Goal: Information Seeking & Learning: Learn about a topic

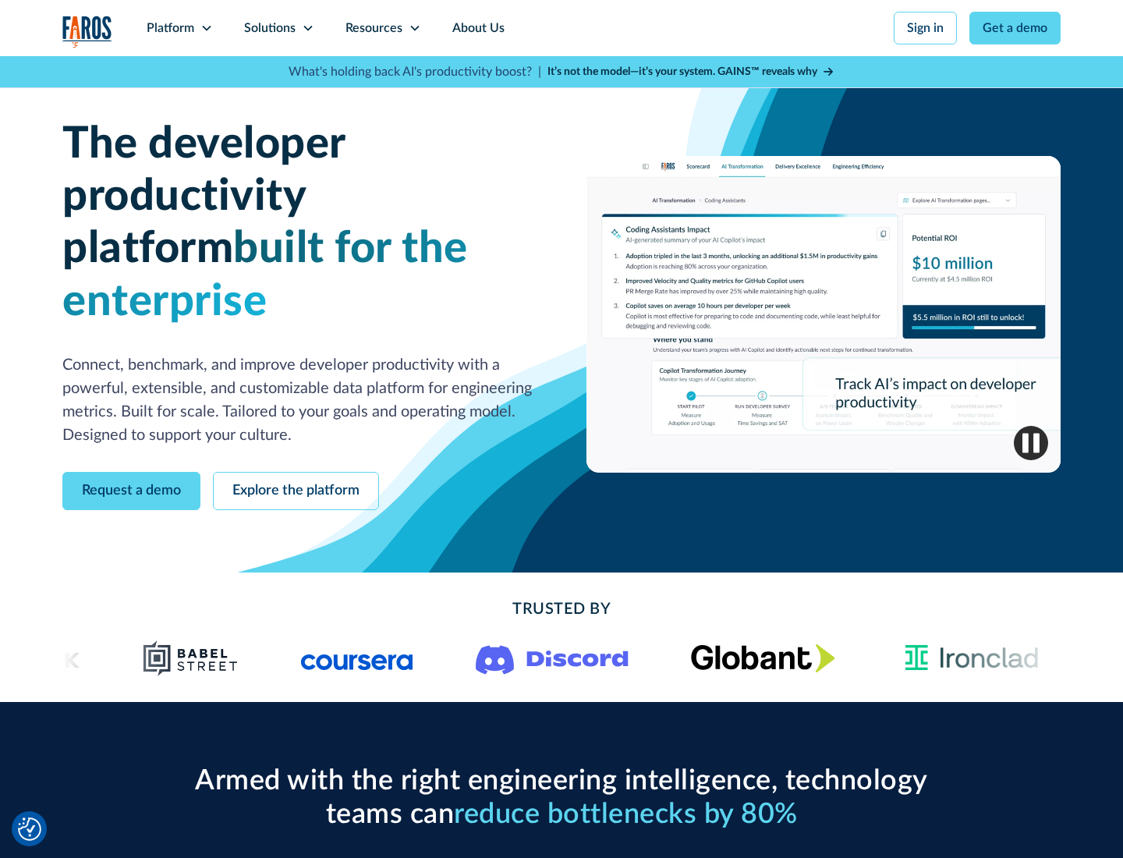
click at [206, 28] on icon at bounding box center [206, 28] width 12 height 12
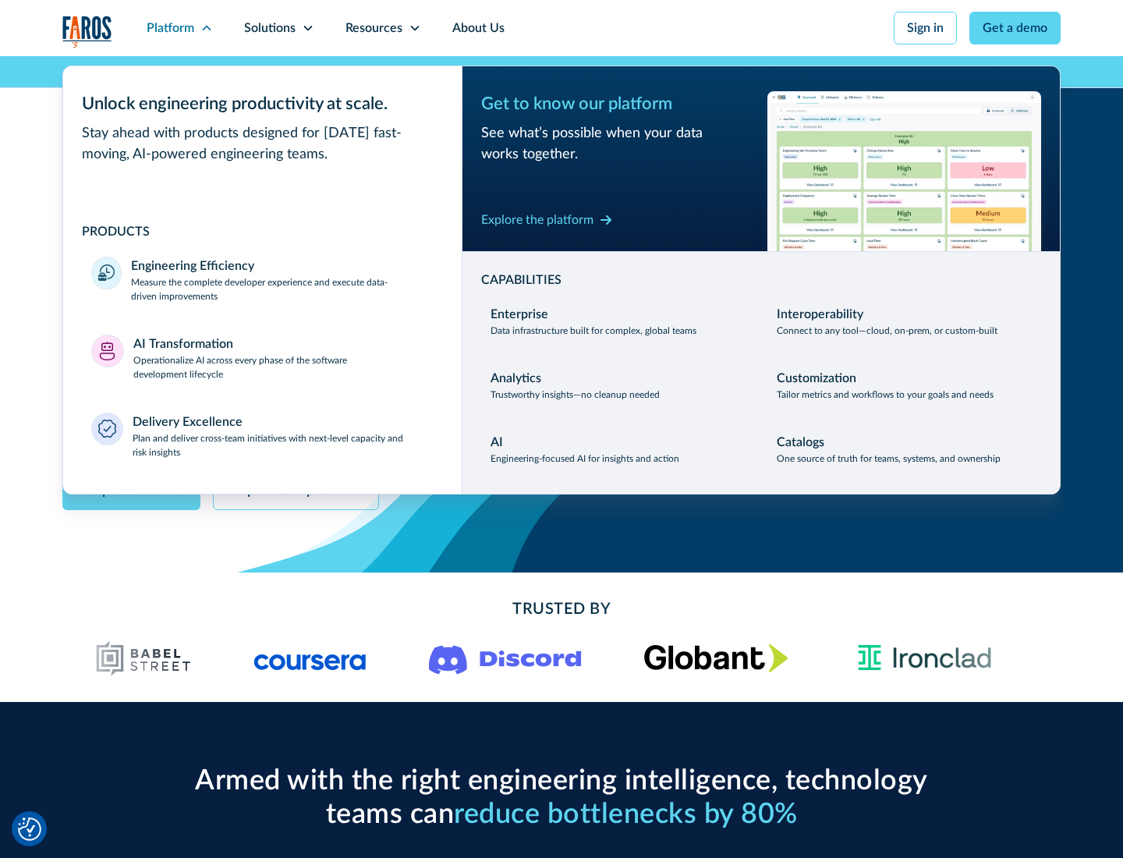
click at [282, 289] on p "Measure the complete developer experience and execute data-driven improvements" at bounding box center [282, 289] width 303 height 28
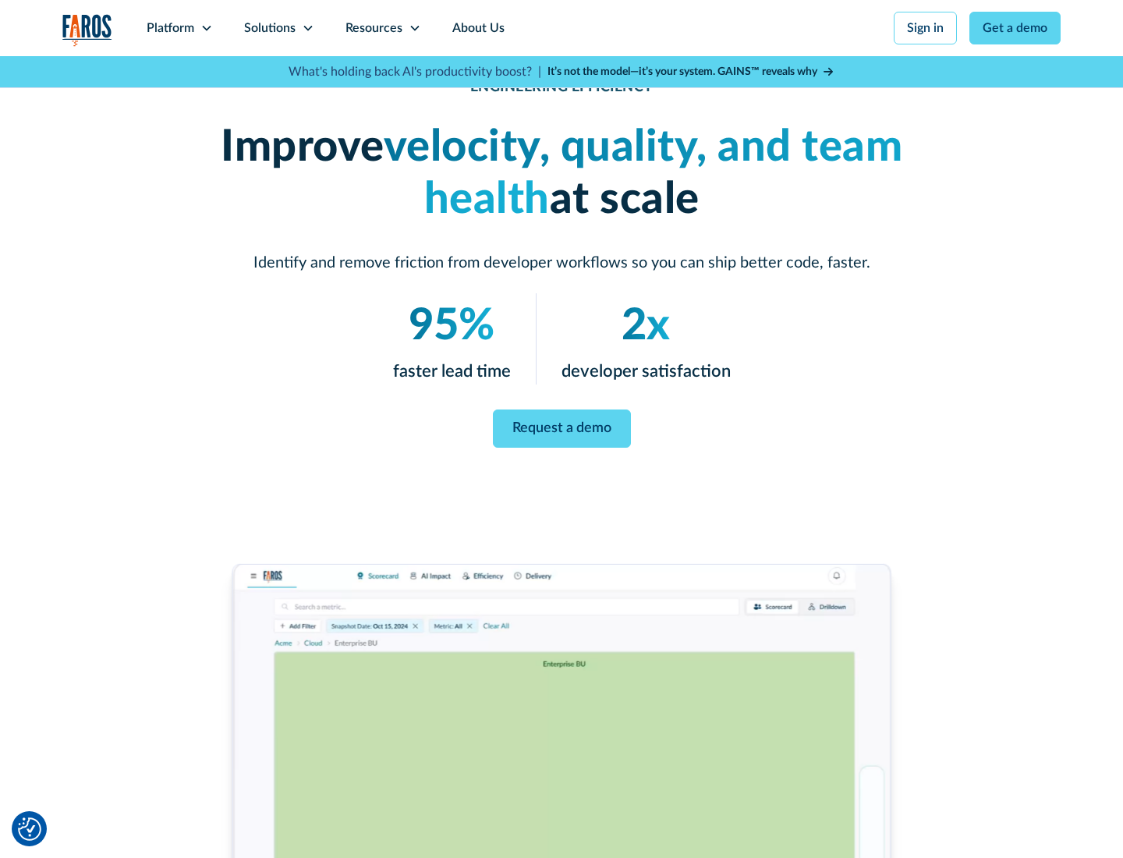
click at [562, 426] on link "Request a demo" at bounding box center [562, 428] width 138 height 38
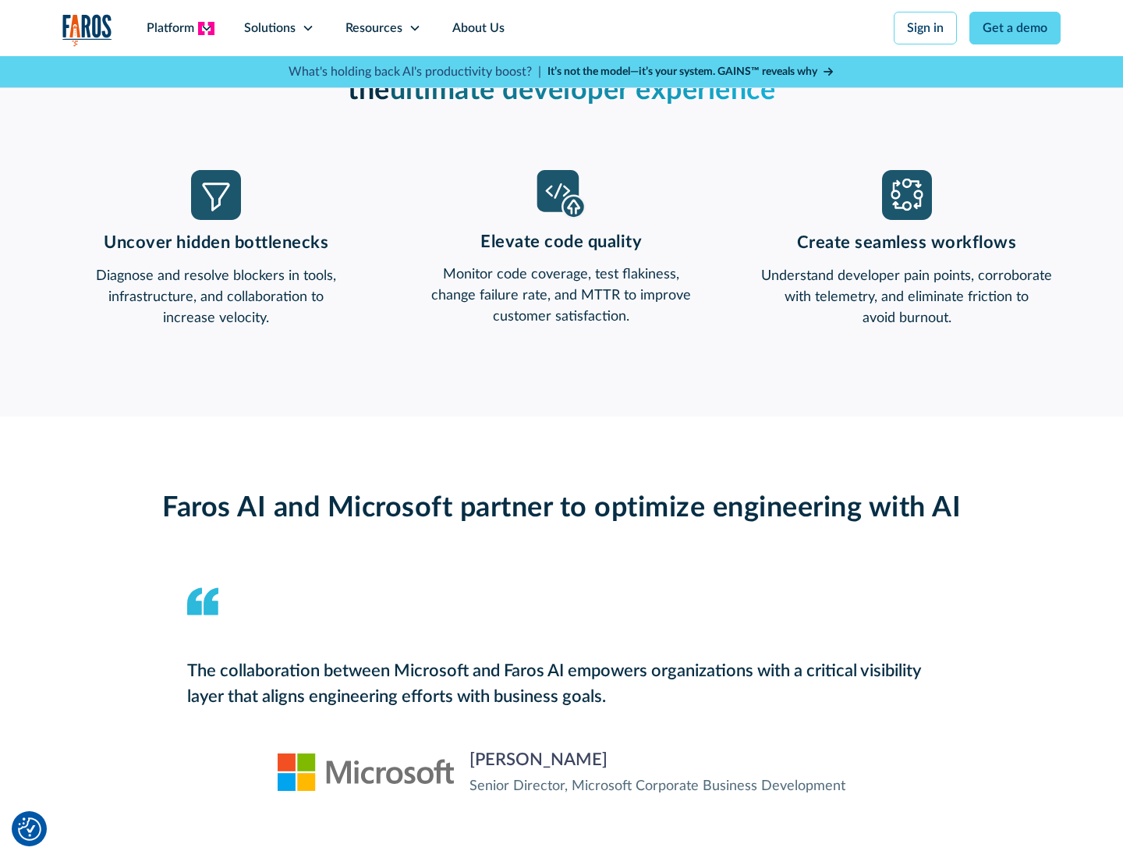
click at [206, 28] on icon at bounding box center [206, 28] width 12 height 12
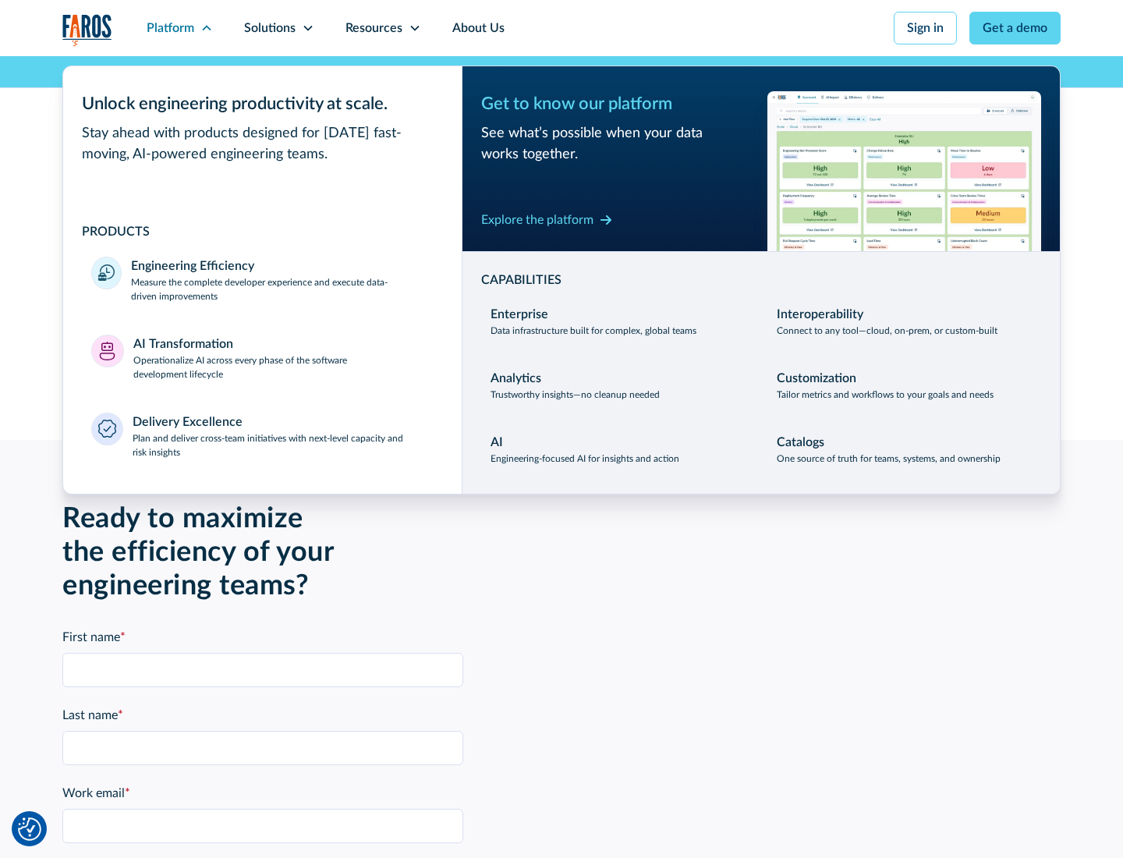
scroll to position [3422, 0]
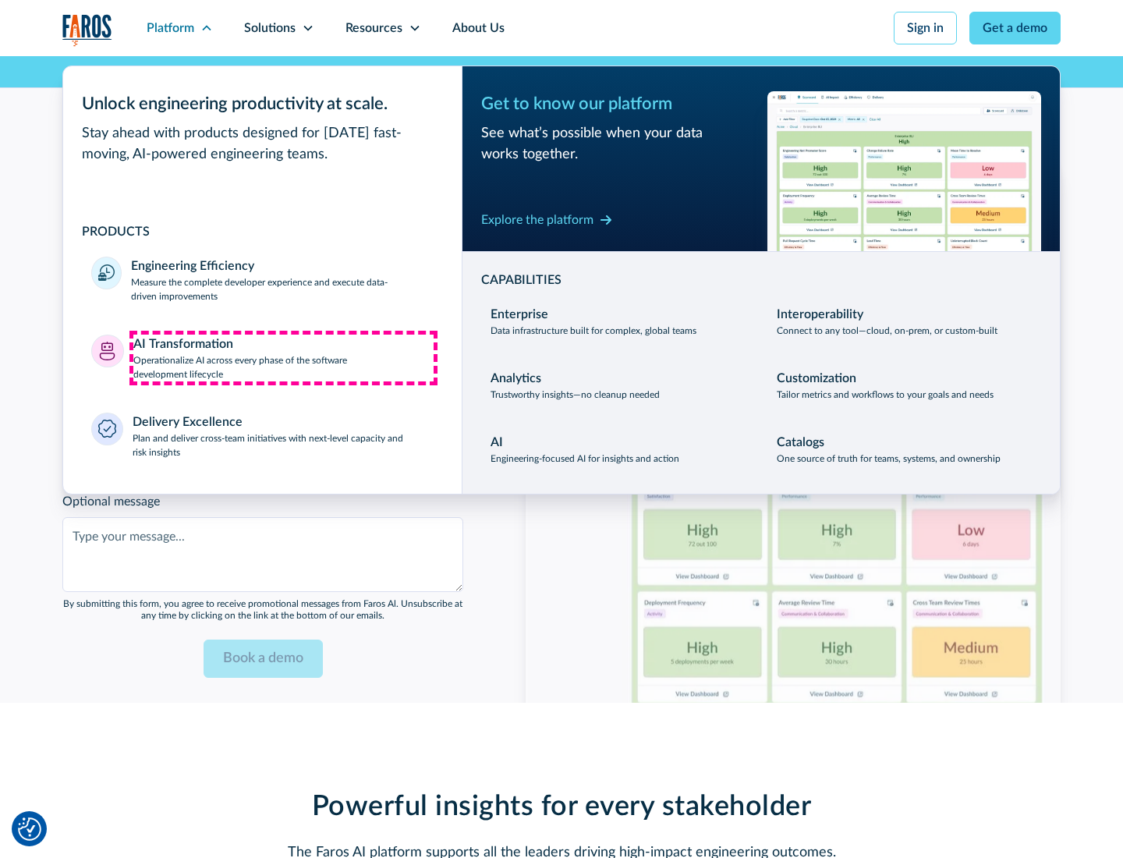
click at [283, 357] on p "Operationalize AI across every phase of the software development lifecycle" at bounding box center [283, 367] width 301 height 28
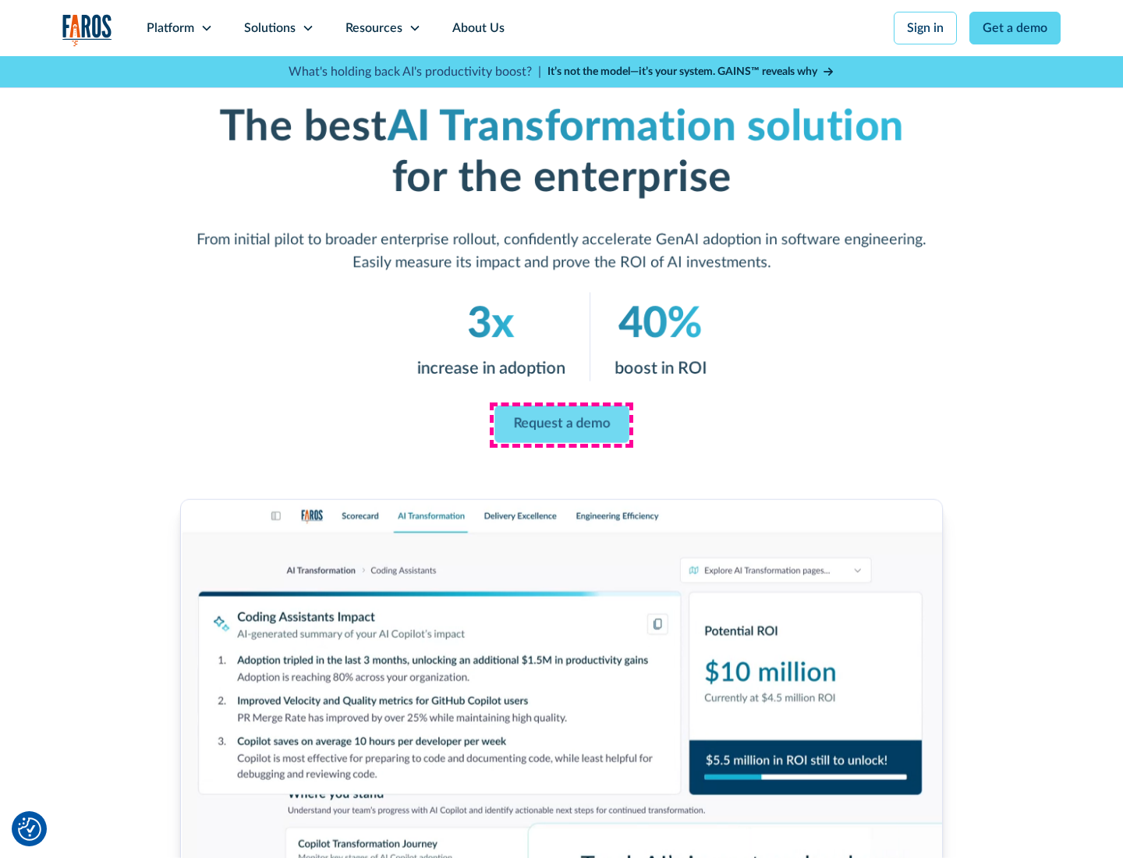
click at [562, 423] on link "Request a demo" at bounding box center [561, 424] width 135 height 37
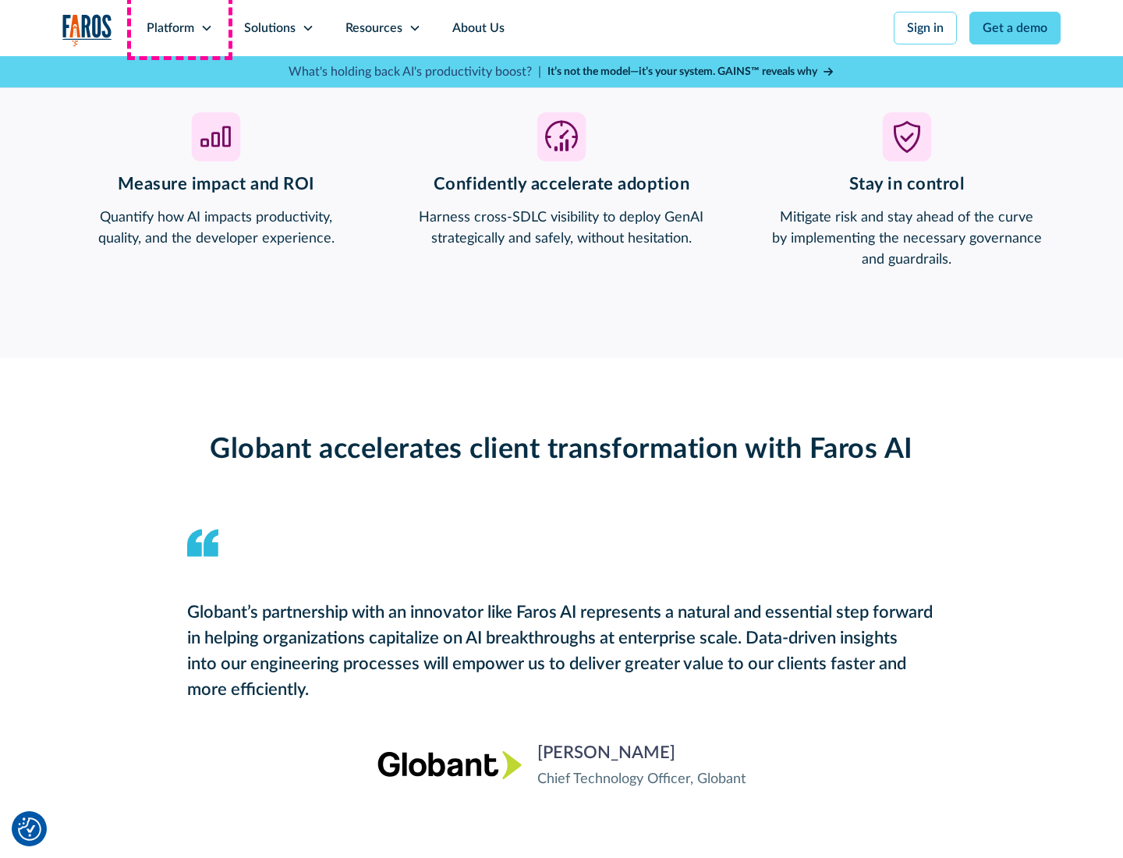
click at [179, 28] on div "Platform" at bounding box center [171, 28] width 48 height 19
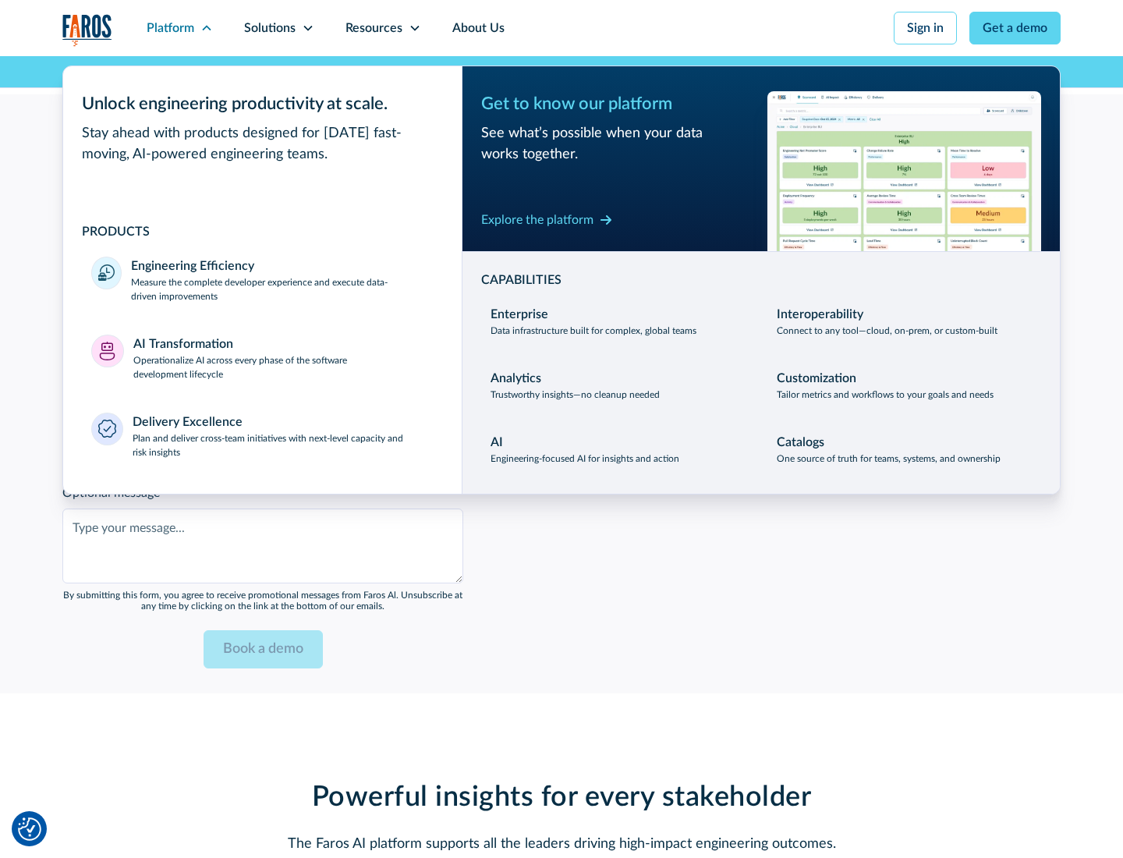
click at [537, 219] on div "Explore the platform" at bounding box center [537, 220] width 112 height 19
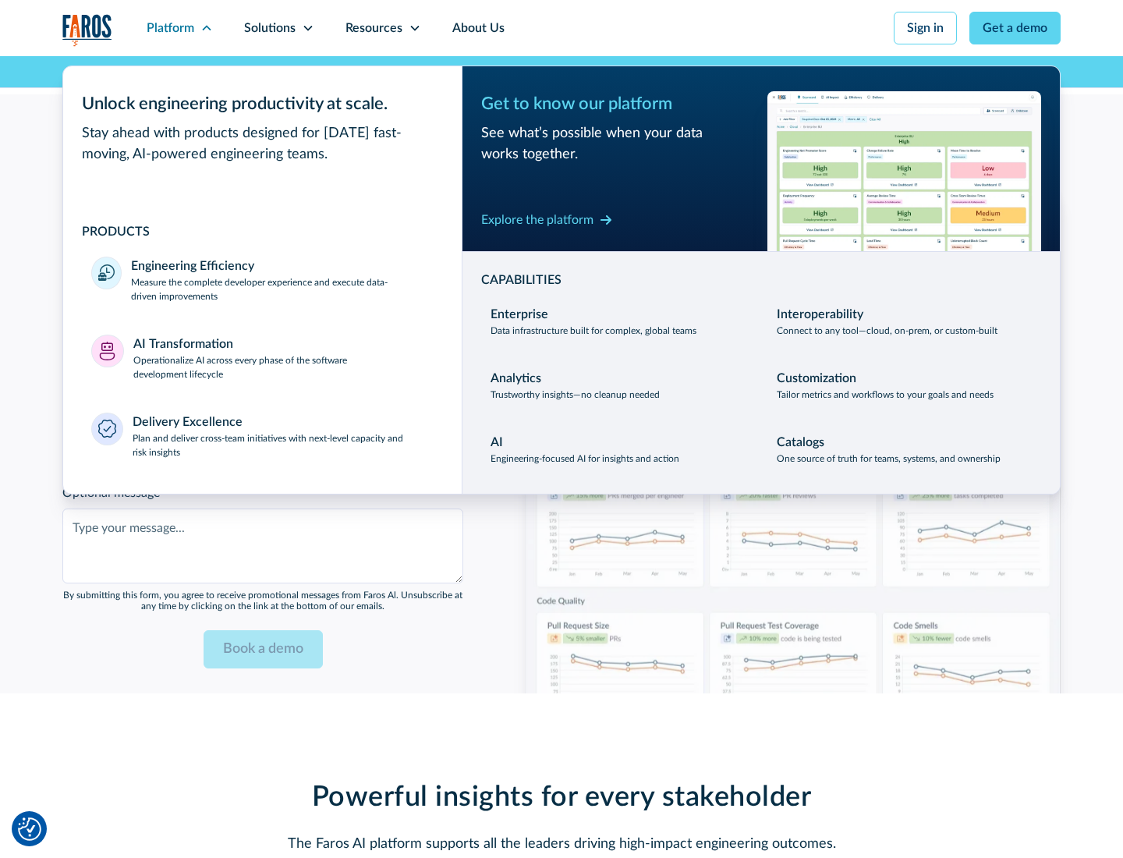
scroll to position [3792, 0]
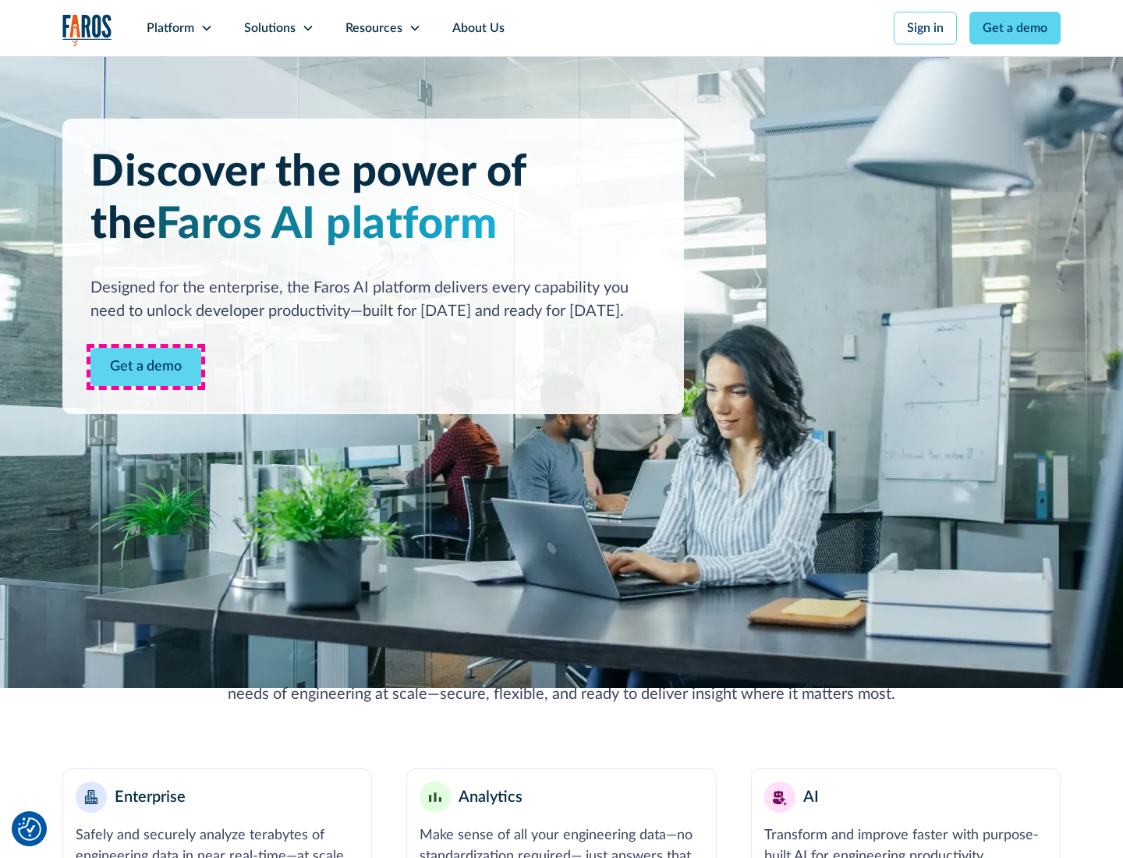
click at [146, 367] on link "Get a demo" at bounding box center [145, 367] width 111 height 38
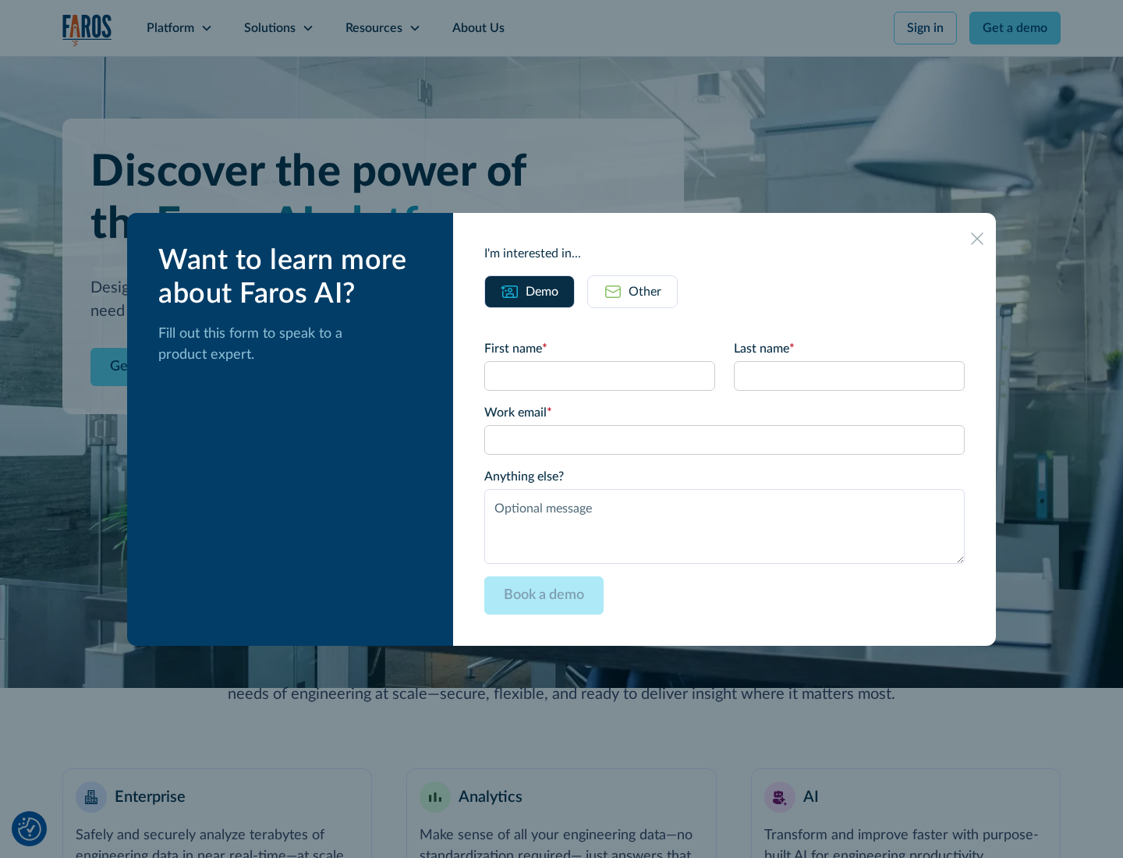
click at [645, 291] on div "Other" at bounding box center [645, 291] width 33 height 19
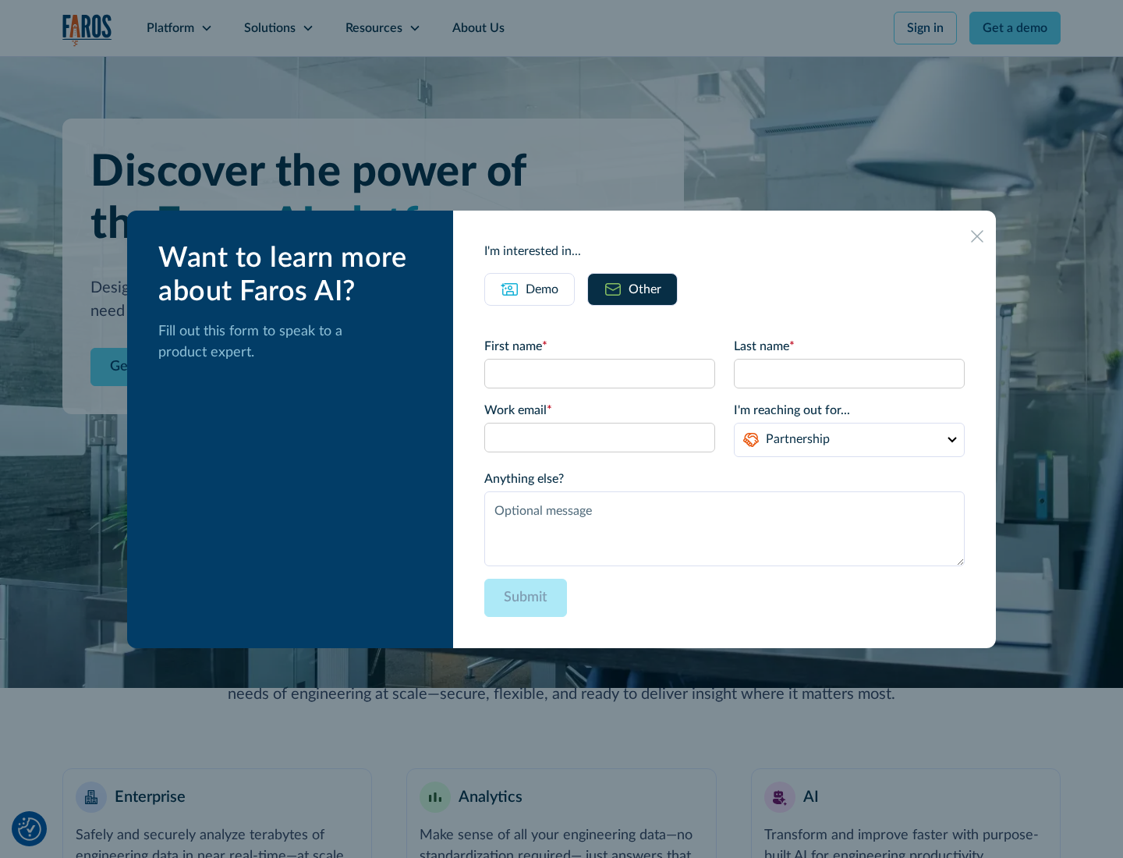
click at [542, 289] on div "Demo" at bounding box center [542, 289] width 33 height 19
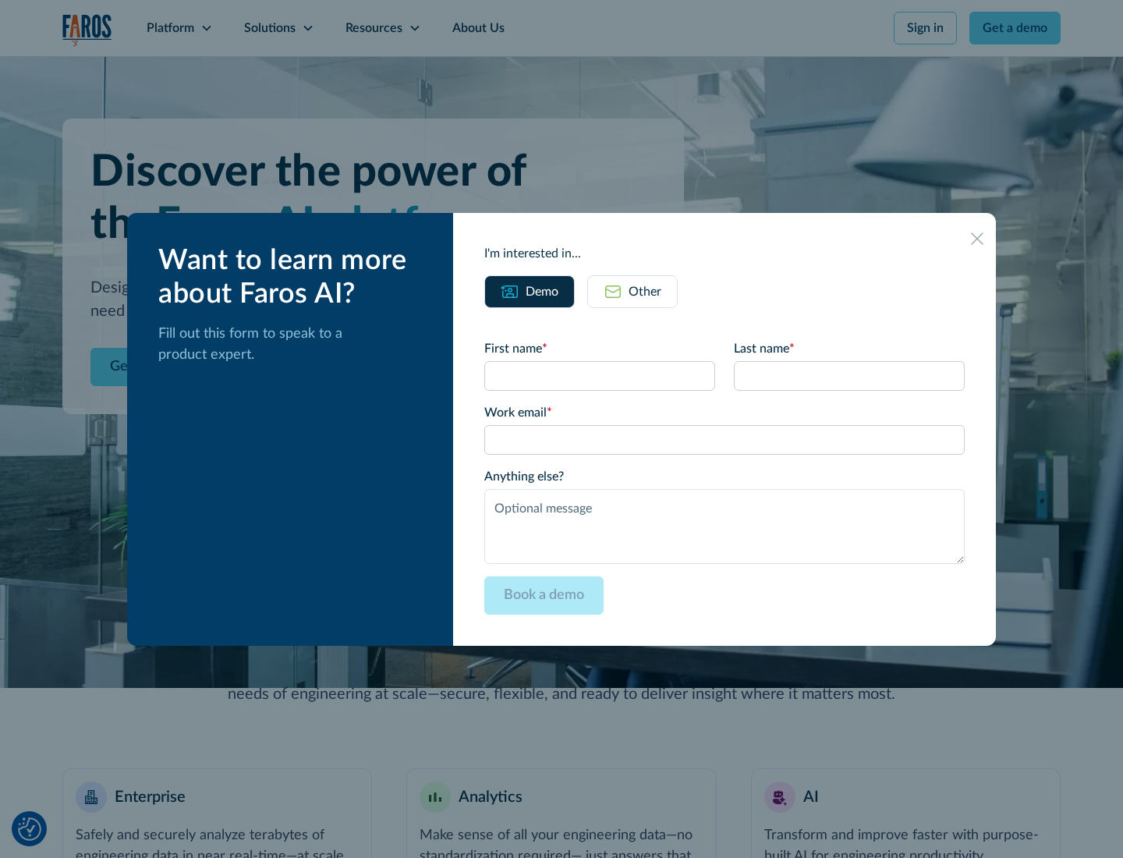
click at [977, 238] on icon at bounding box center [977, 238] width 12 height 12
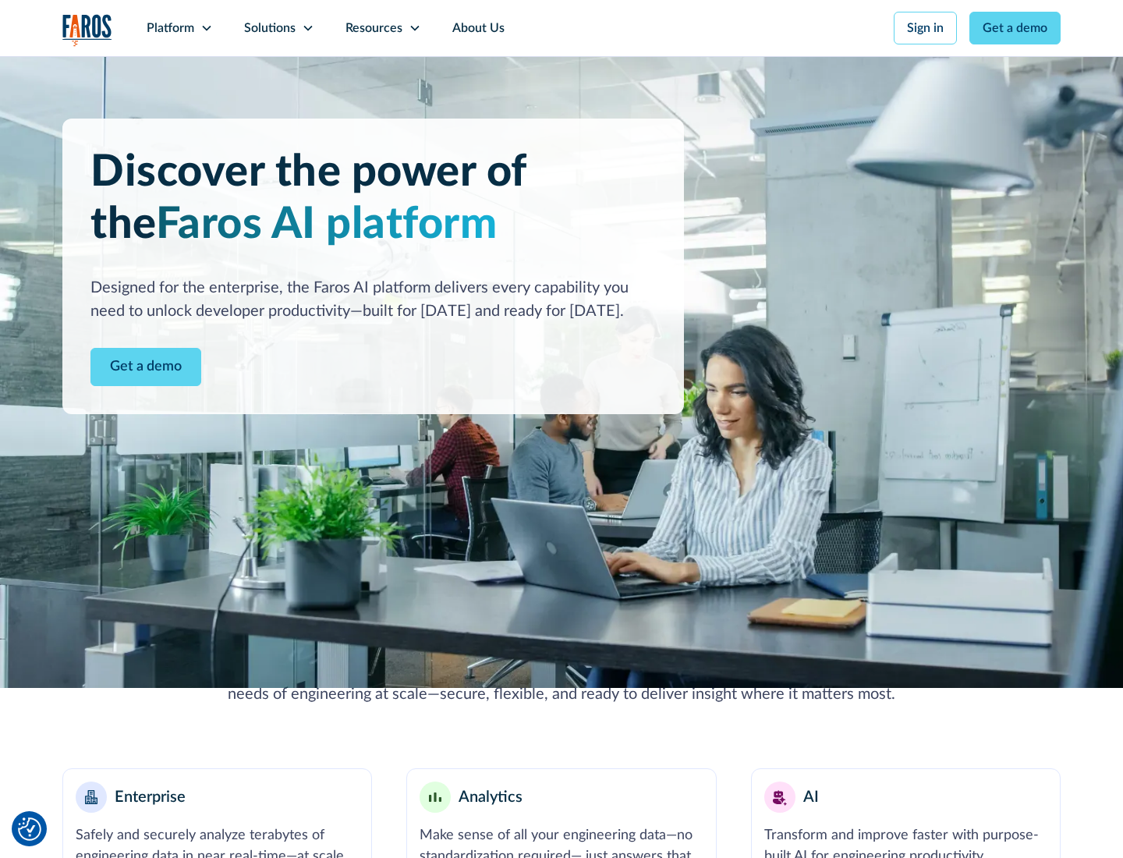
click at [206, 28] on icon at bounding box center [206, 28] width 12 height 12
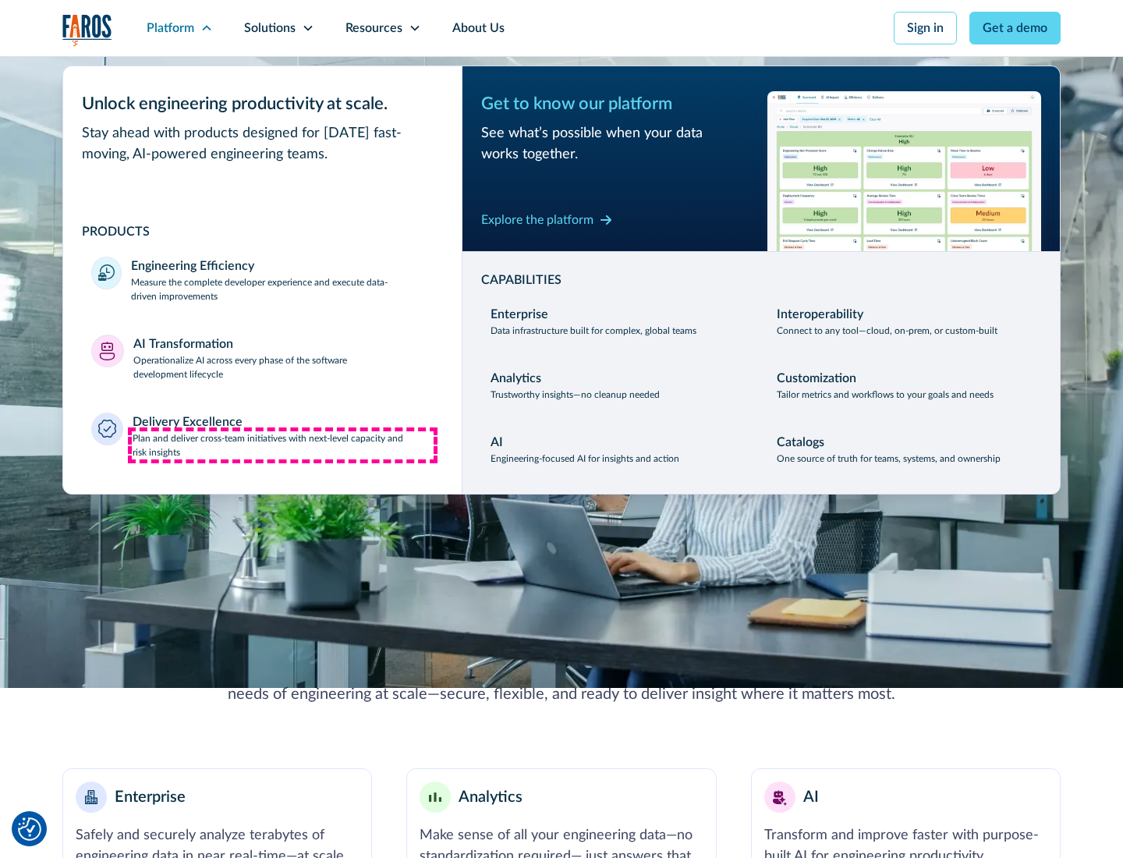
click at [282, 445] on p "Plan and deliver cross-team initiatives with next-level capacity and risk insig…" at bounding box center [284, 445] width 302 height 28
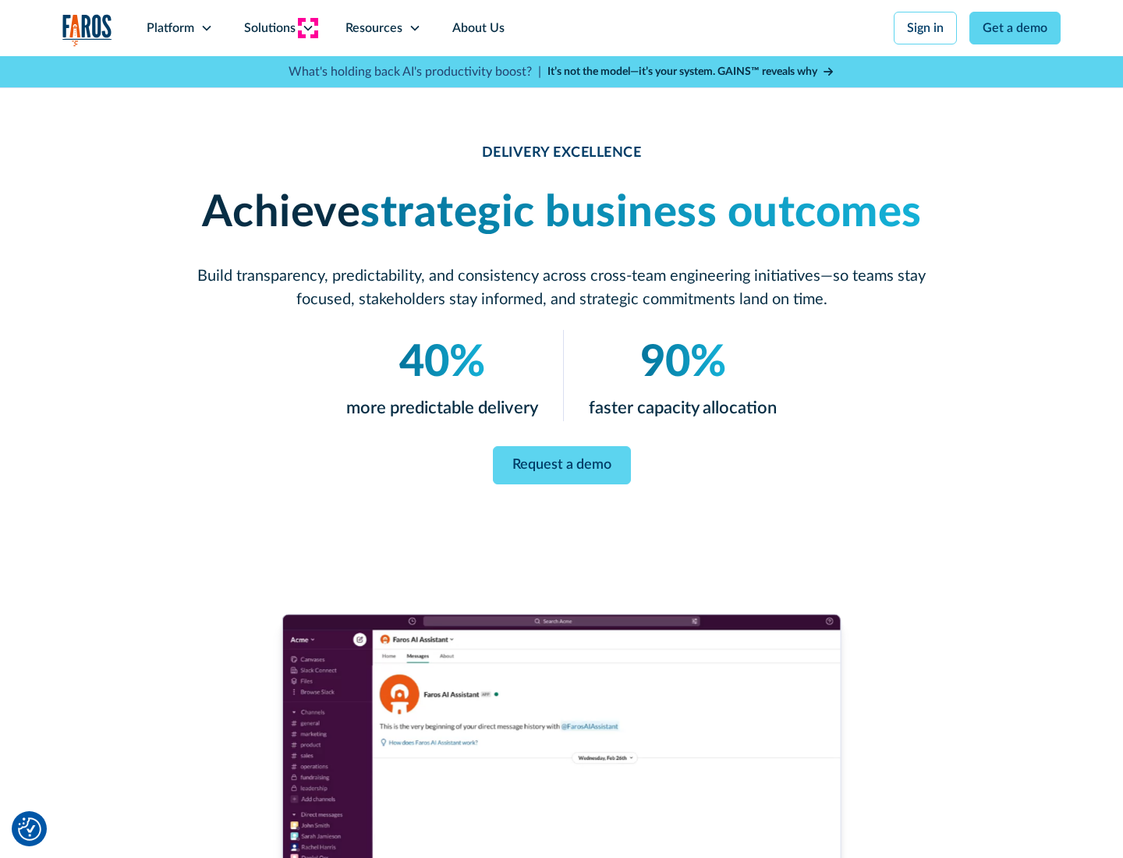
click at [307, 28] on icon at bounding box center [308, 28] width 12 height 12
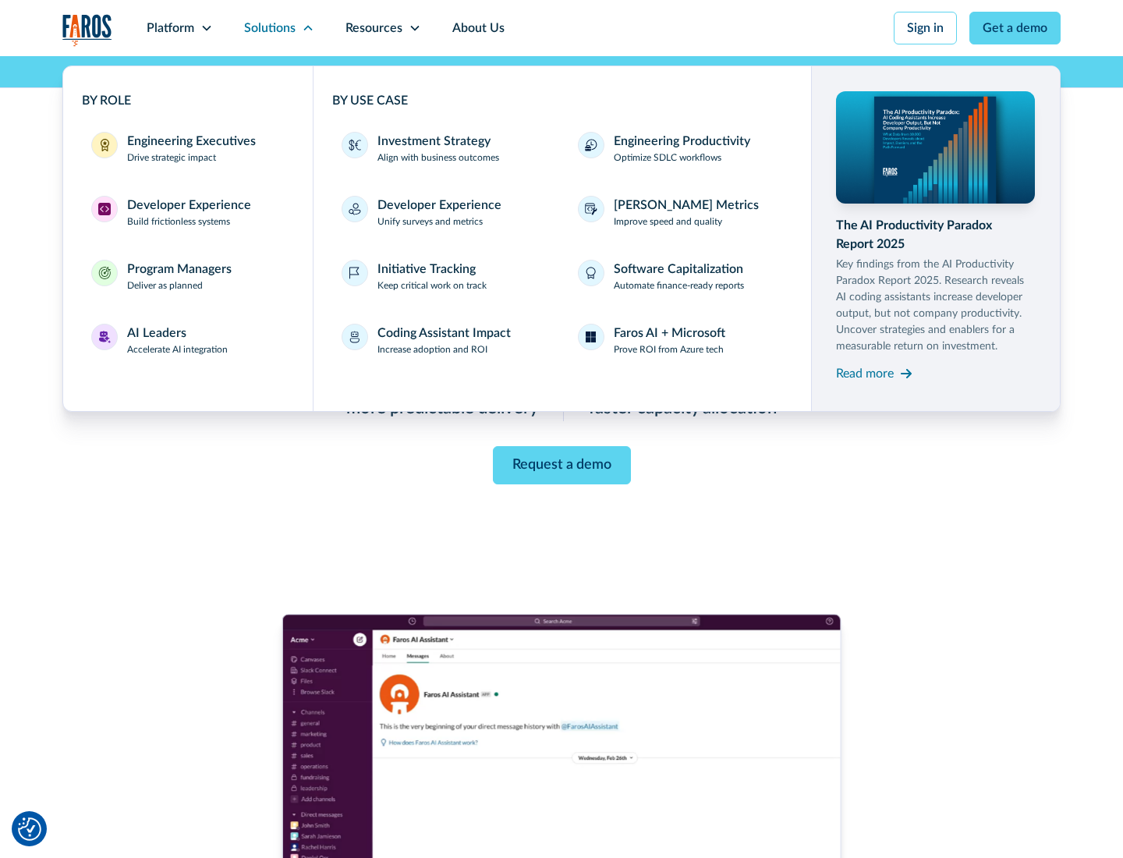
click at [187, 148] on div "Engineering Executives" at bounding box center [191, 141] width 129 height 19
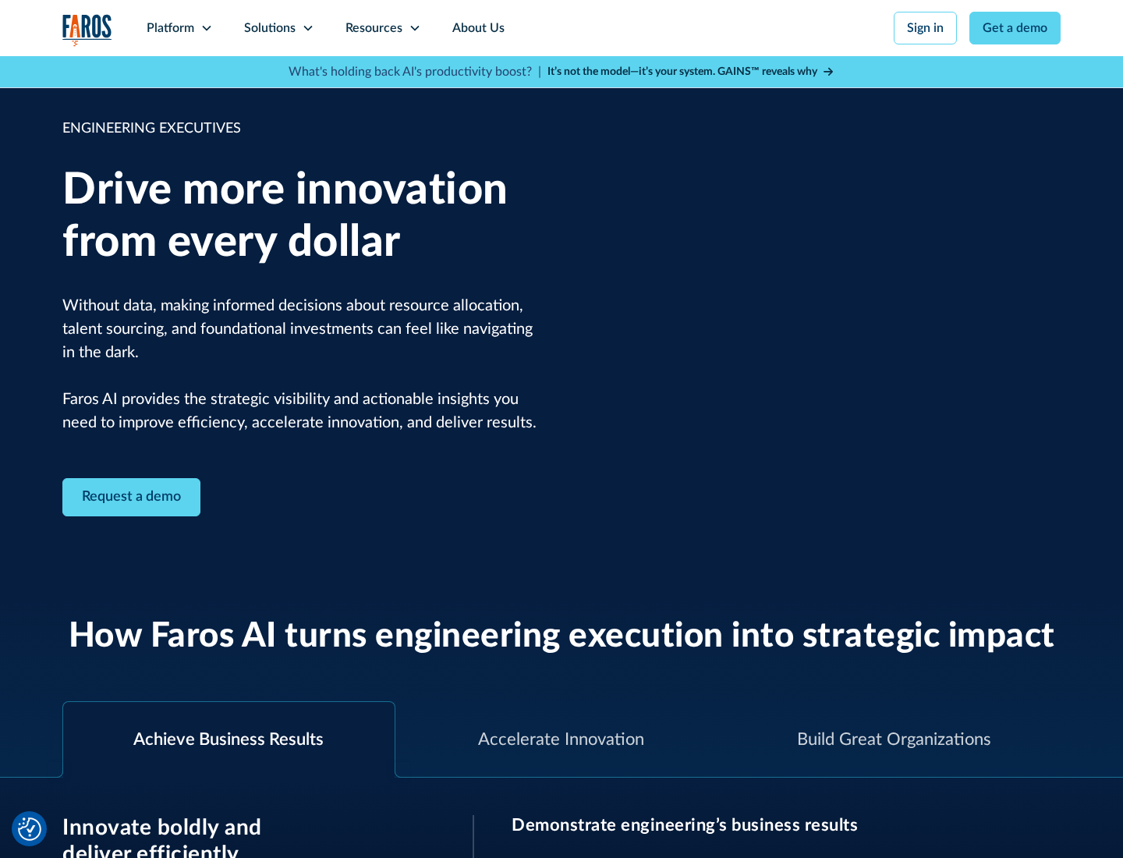
click at [307, 28] on icon at bounding box center [308, 28] width 12 height 12
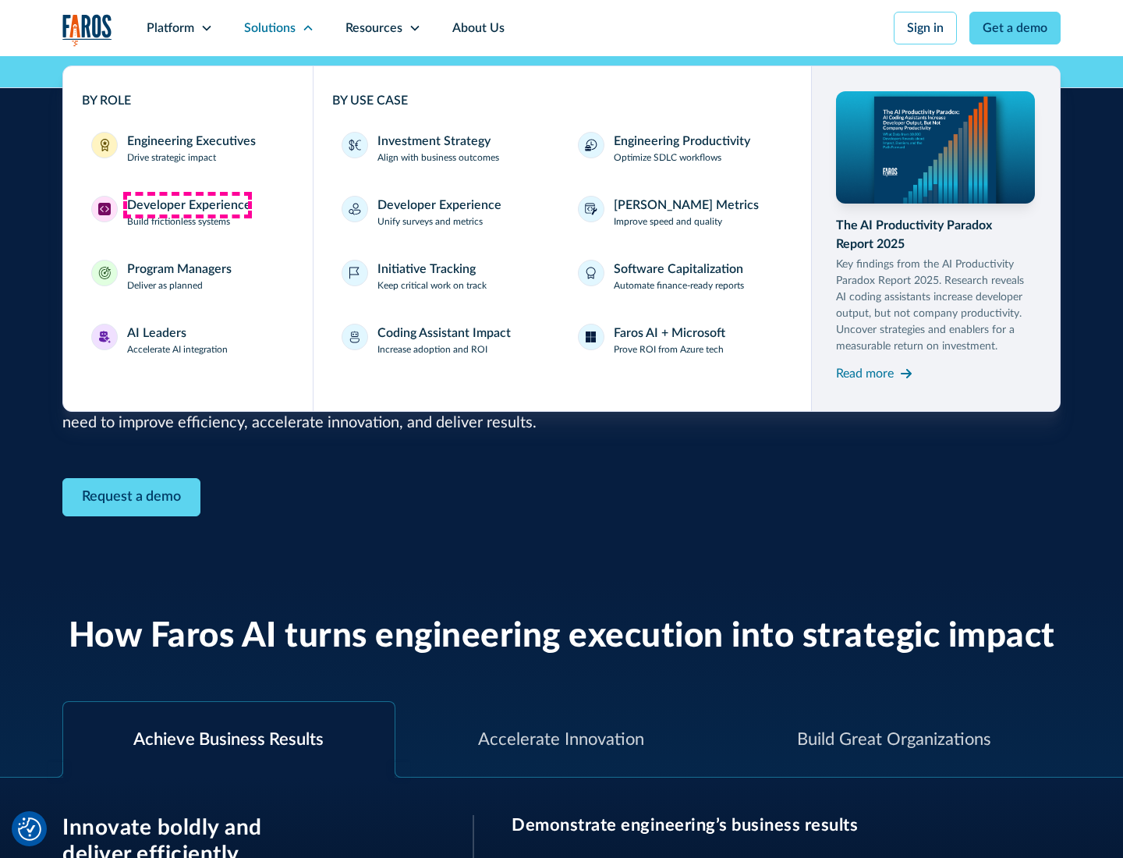
click at [187, 205] on div "Developer Experience" at bounding box center [189, 205] width 124 height 19
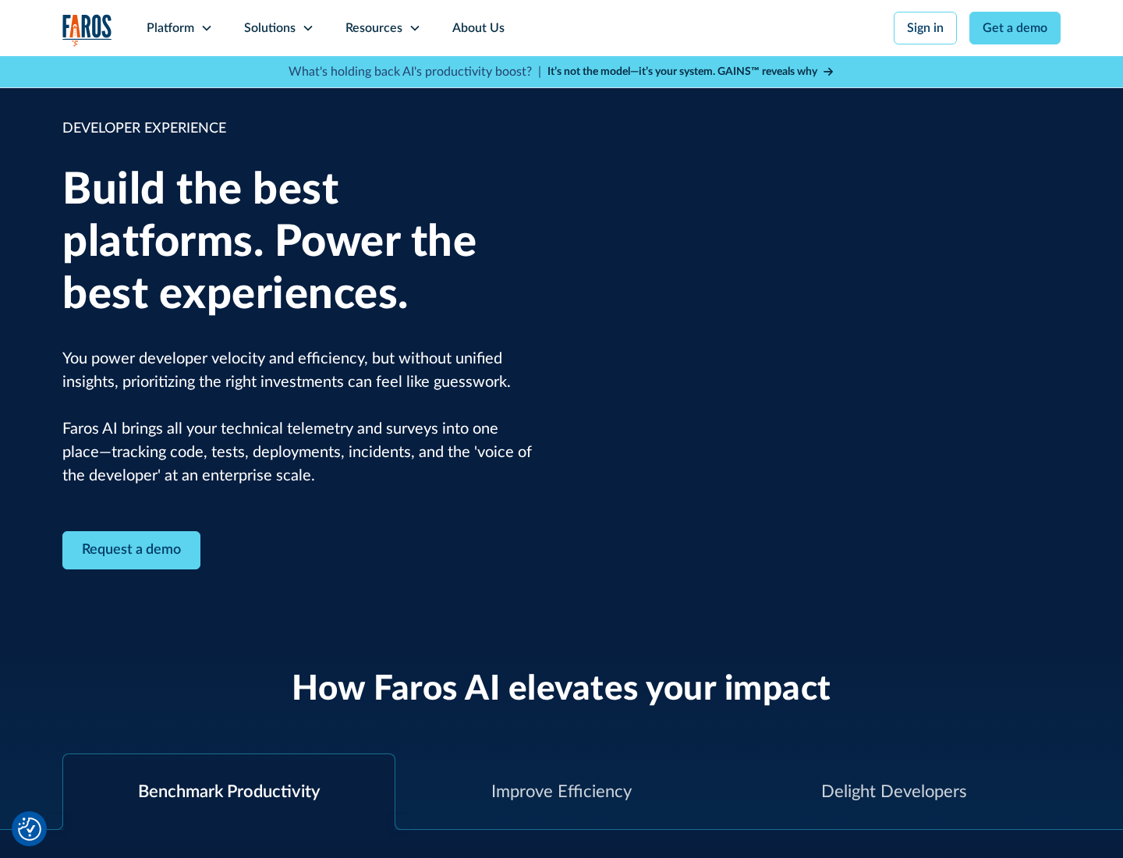
click at [278, 28] on div "Solutions" at bounding box center [269, 28] width 51 height 19
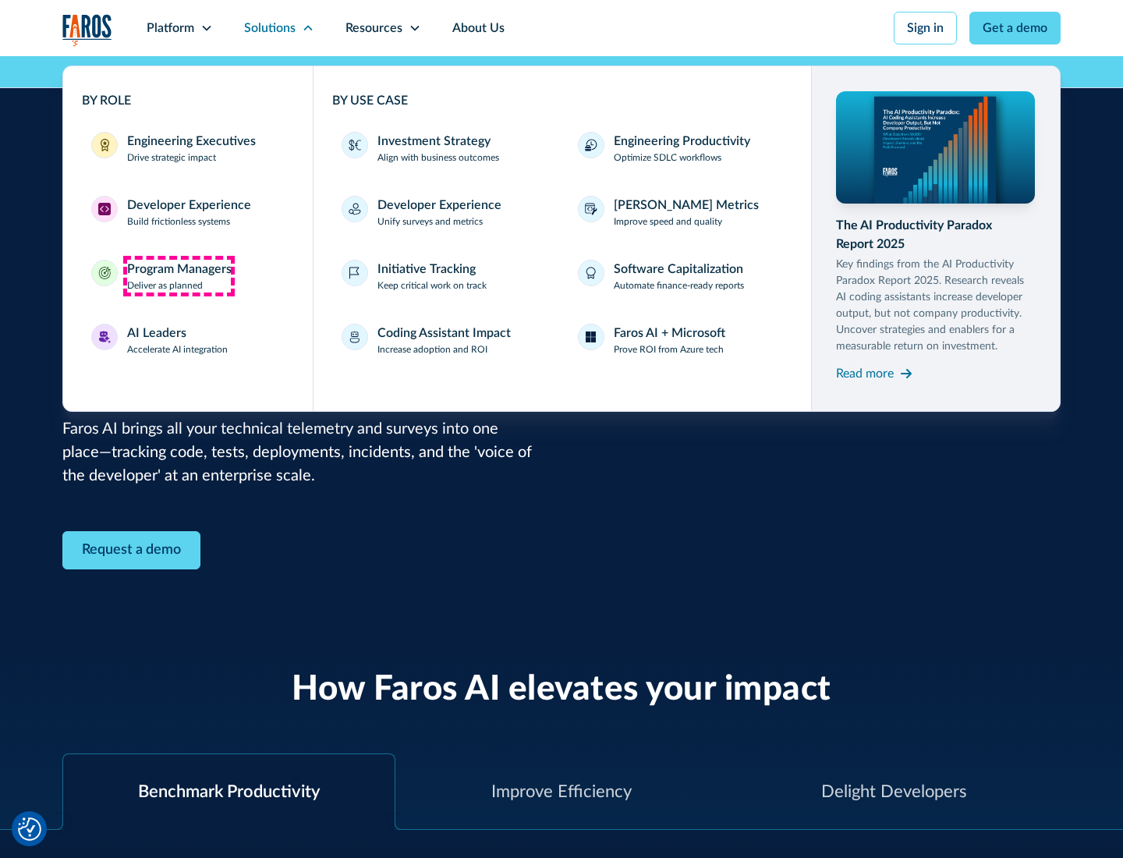
click at [179, 276] on div "Program Managers" at bounding box center [179, 269] width 105 height 19
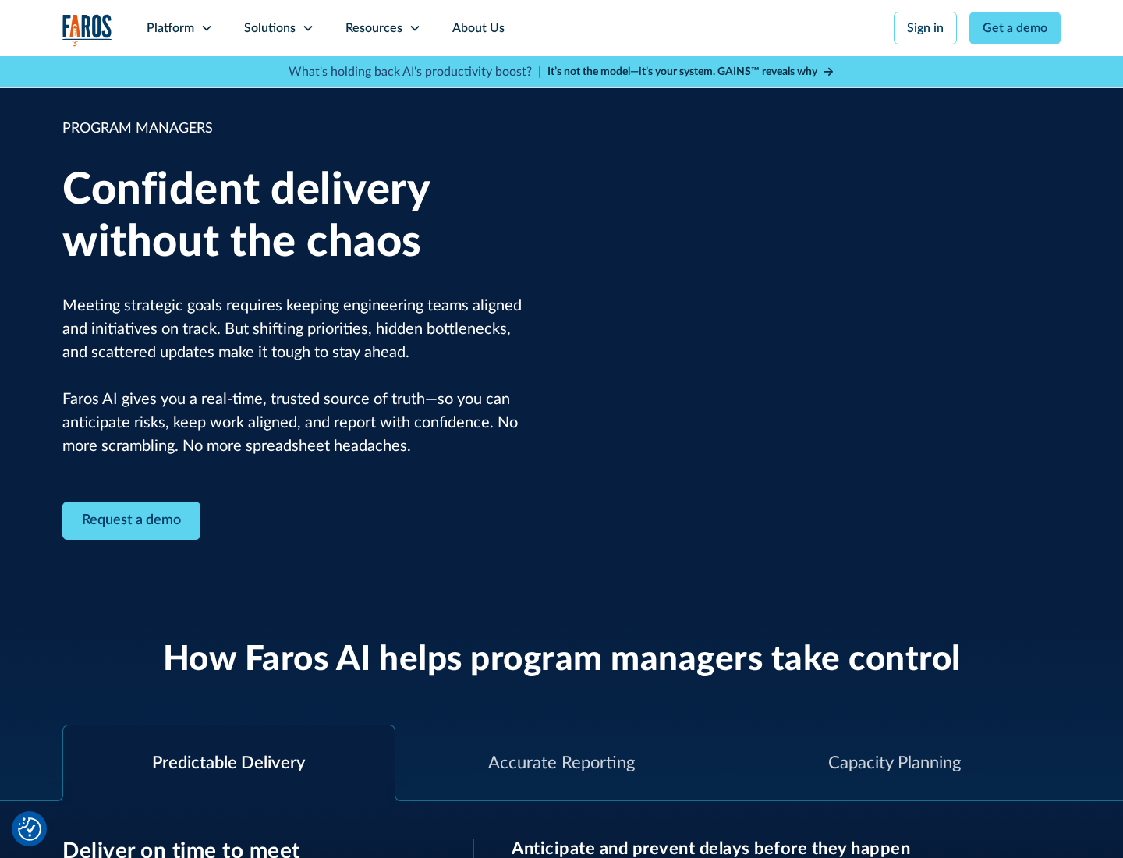
click at [307, 28] on icon at bounding box center [308, 28] width 12 height 12
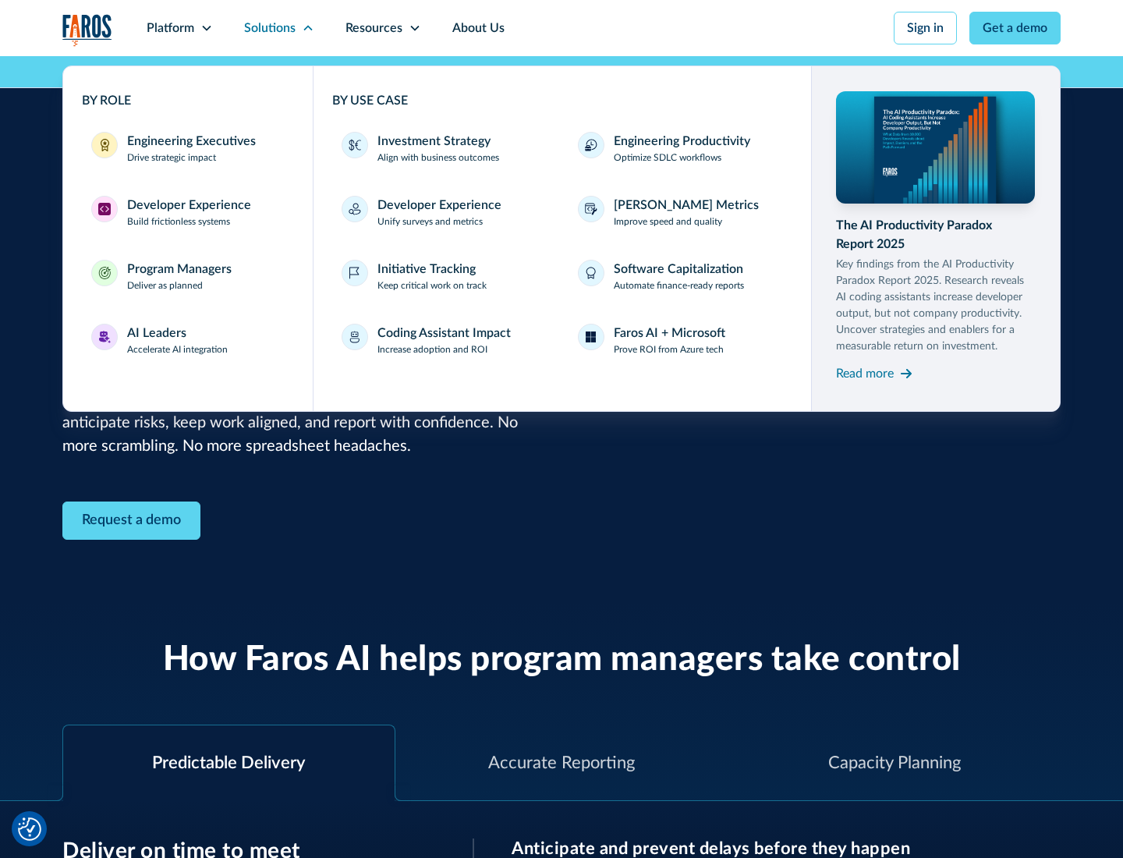
click at [178, 340] on div "AI Leaders" at bounding box center [156, 333] width 59 height 19
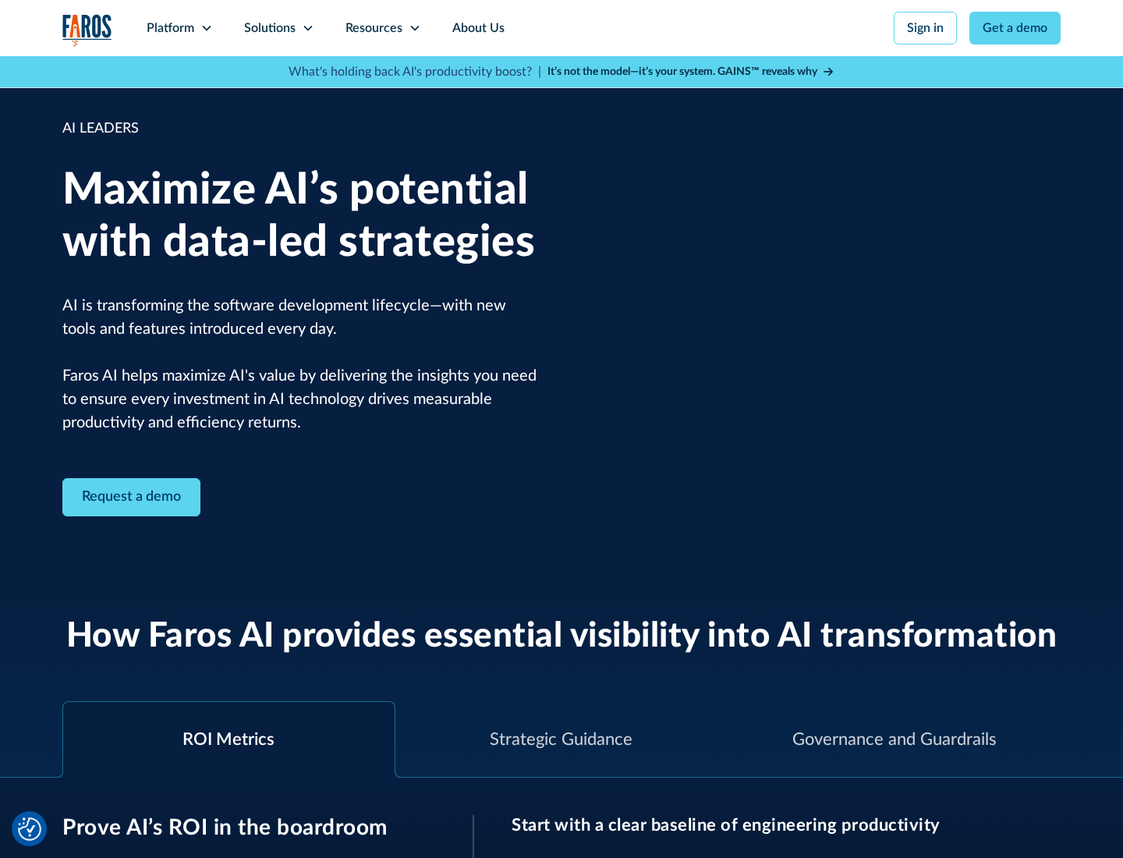
click at [307, 28] on icon at bounding box center [308, 28] width 12 height 12
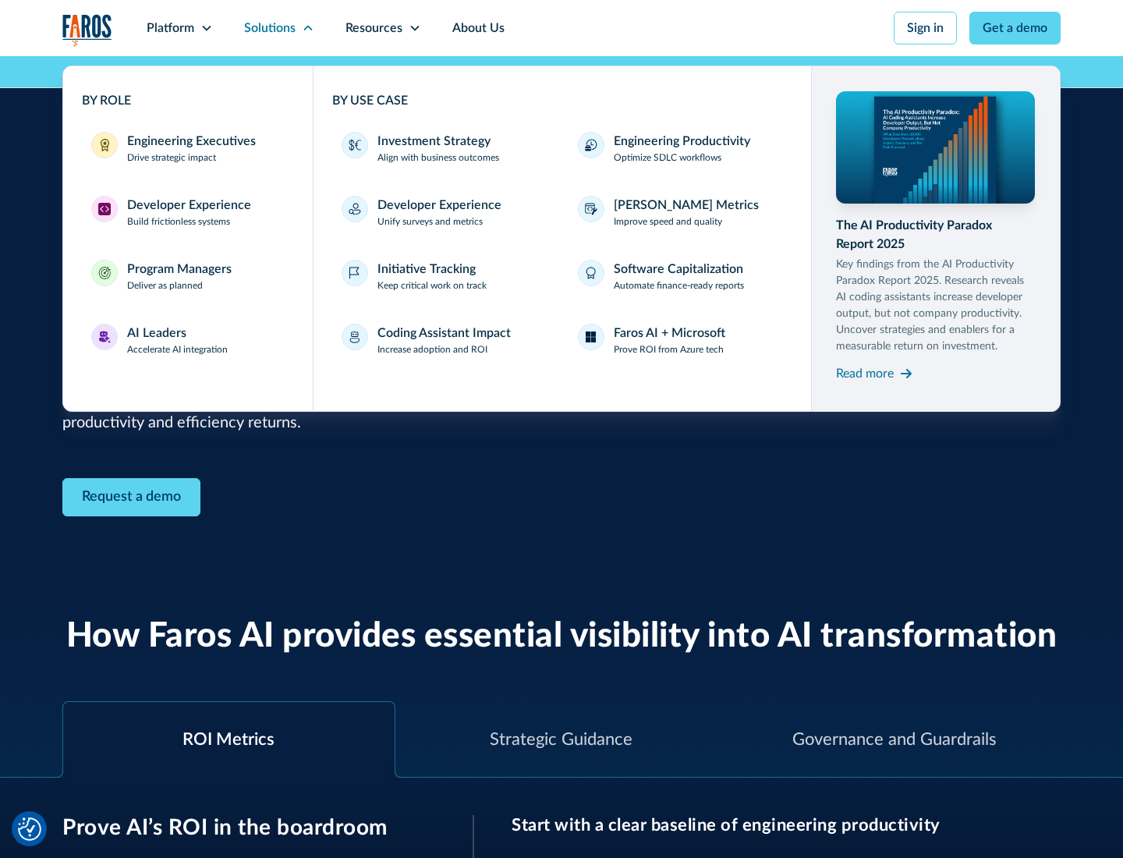
click at [432, 141] on div "Investment Strategy" at bounding box center [433, 141] width 113 height 19
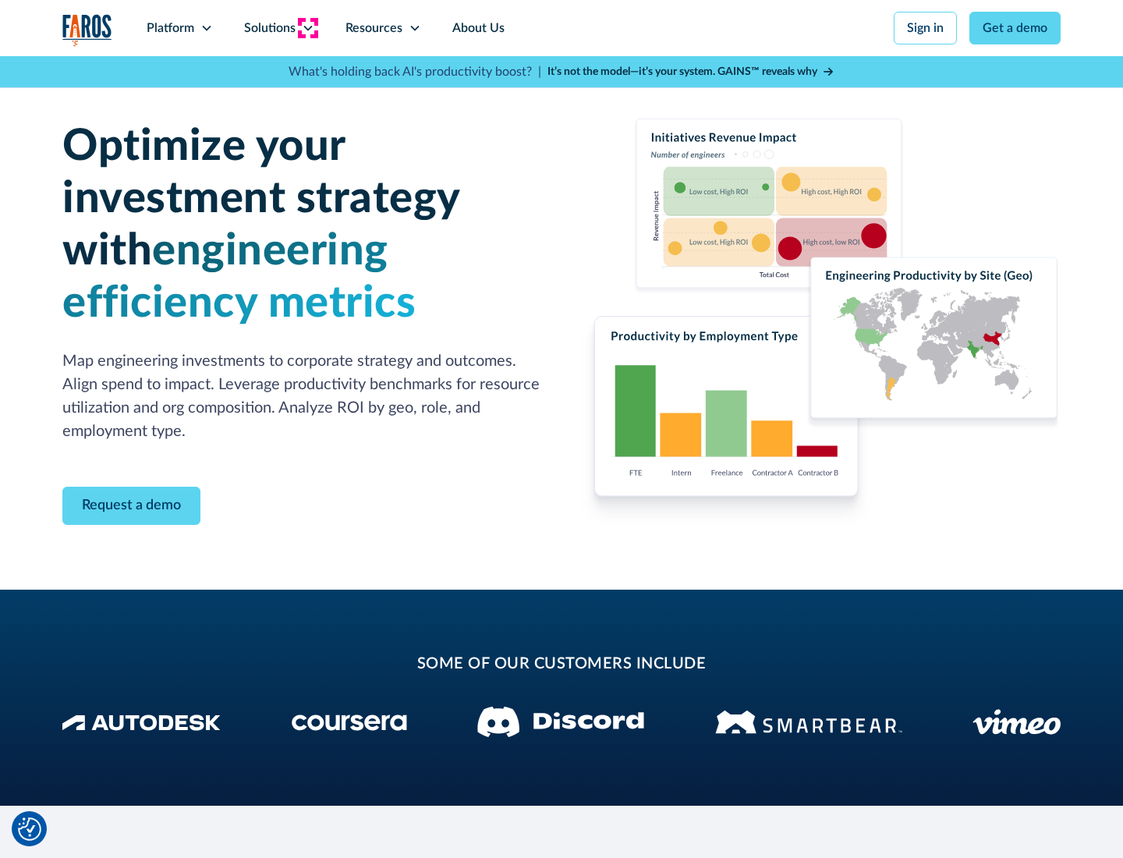
click at [307, 28] on icon at bounding box center [308, 28] width 12 height 12
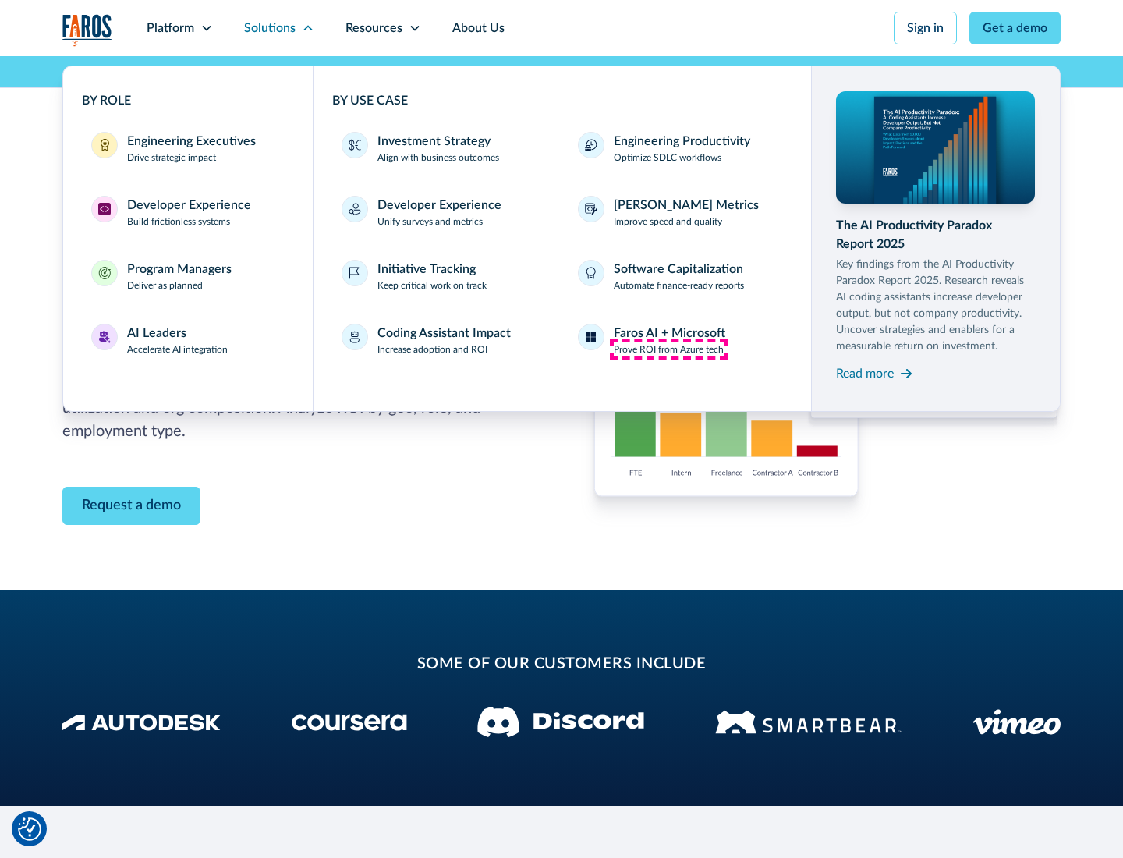
click at [668, 349] on p "Prove ROI from Azure tech" at bounding box center [669, 349] width 110 height 14
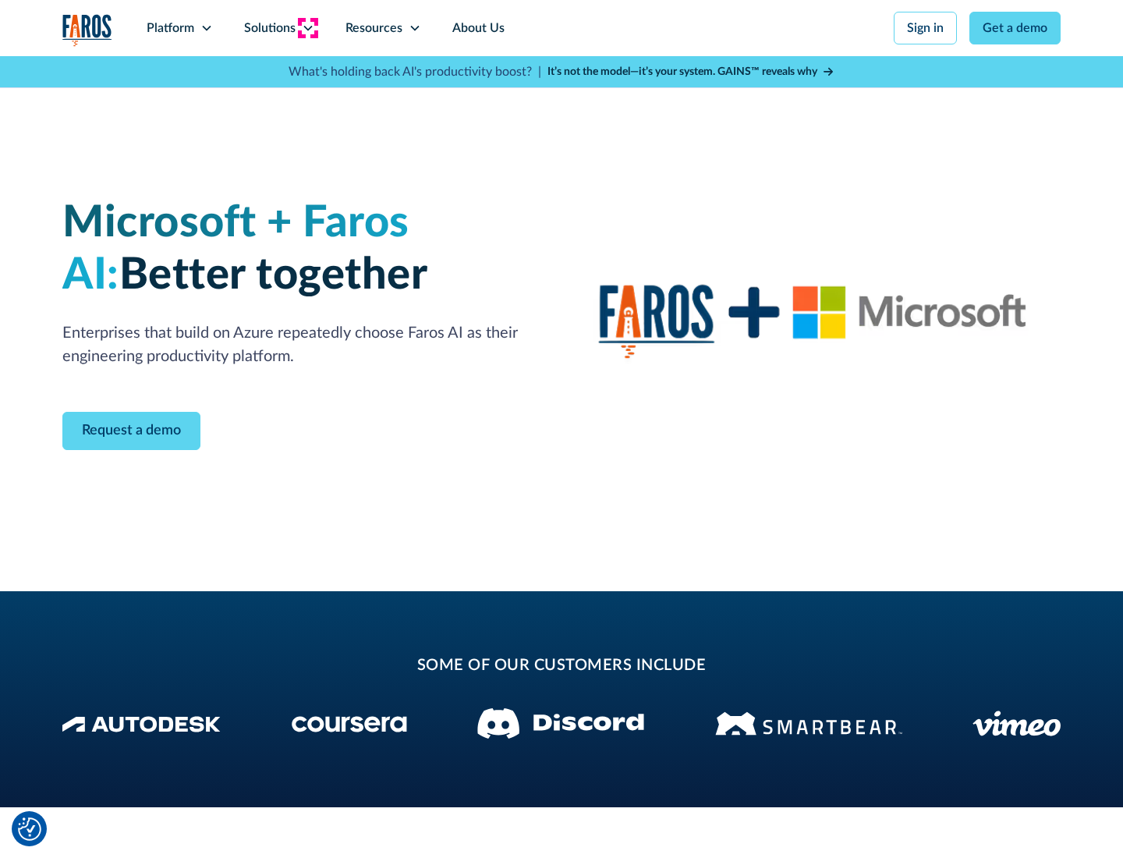
click at [307, 28] on icon at bounding box center [308, 28] width 12 height 12
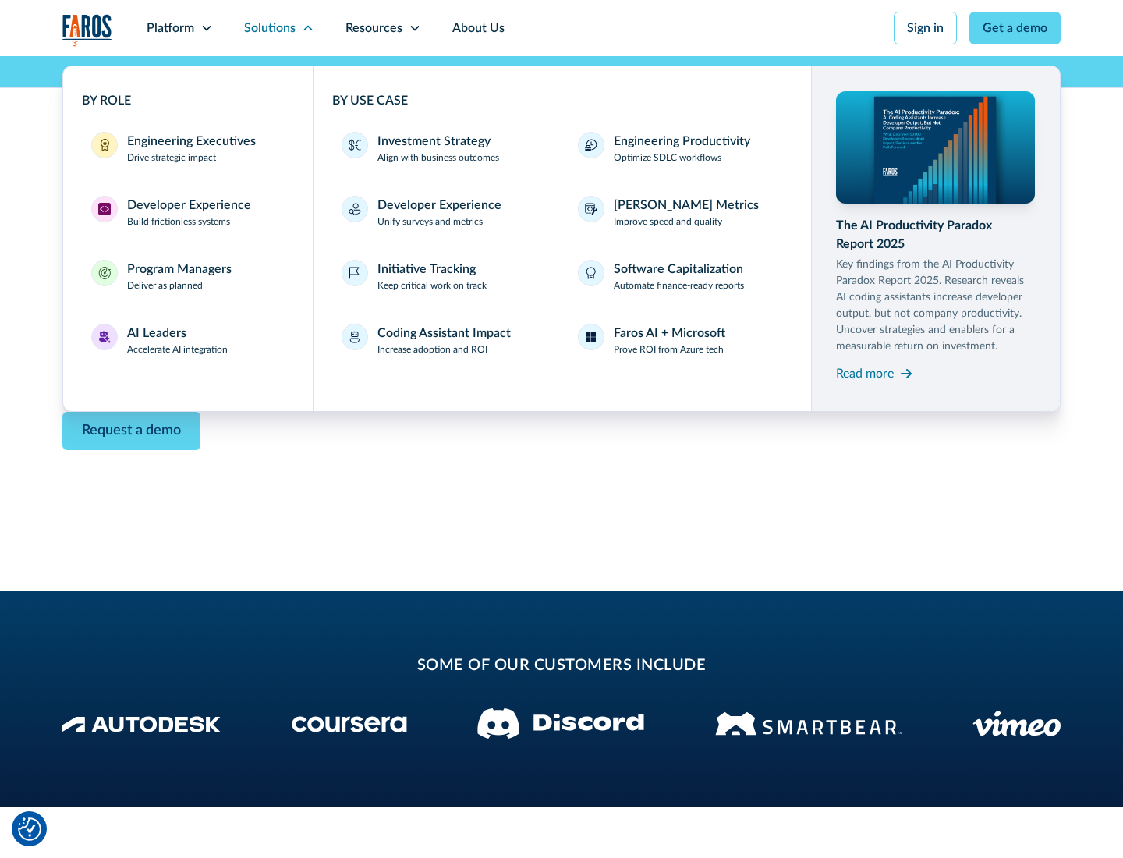
click at [865, 373] on div "Read more" at bounding box center [865, 373] width 58 height 19
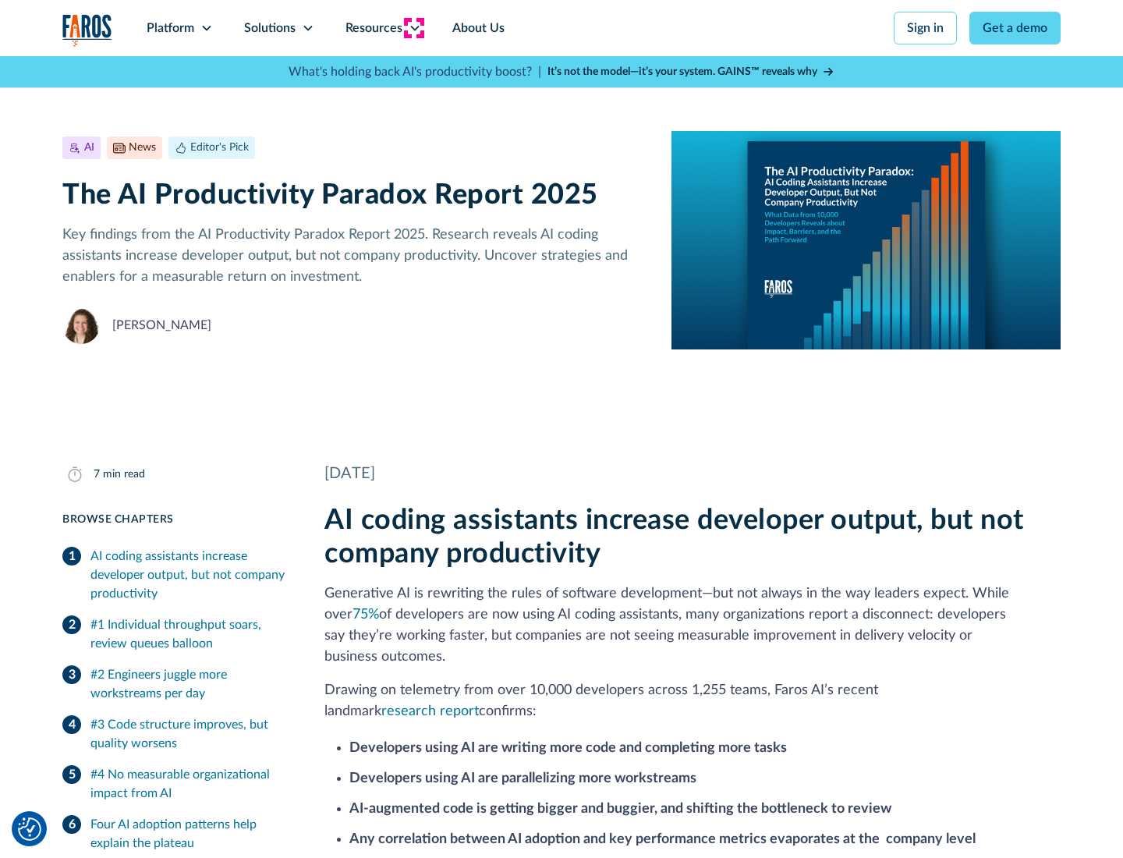
click at [413, 28] on icon at bounding box center [415, 28] width 12 height 12
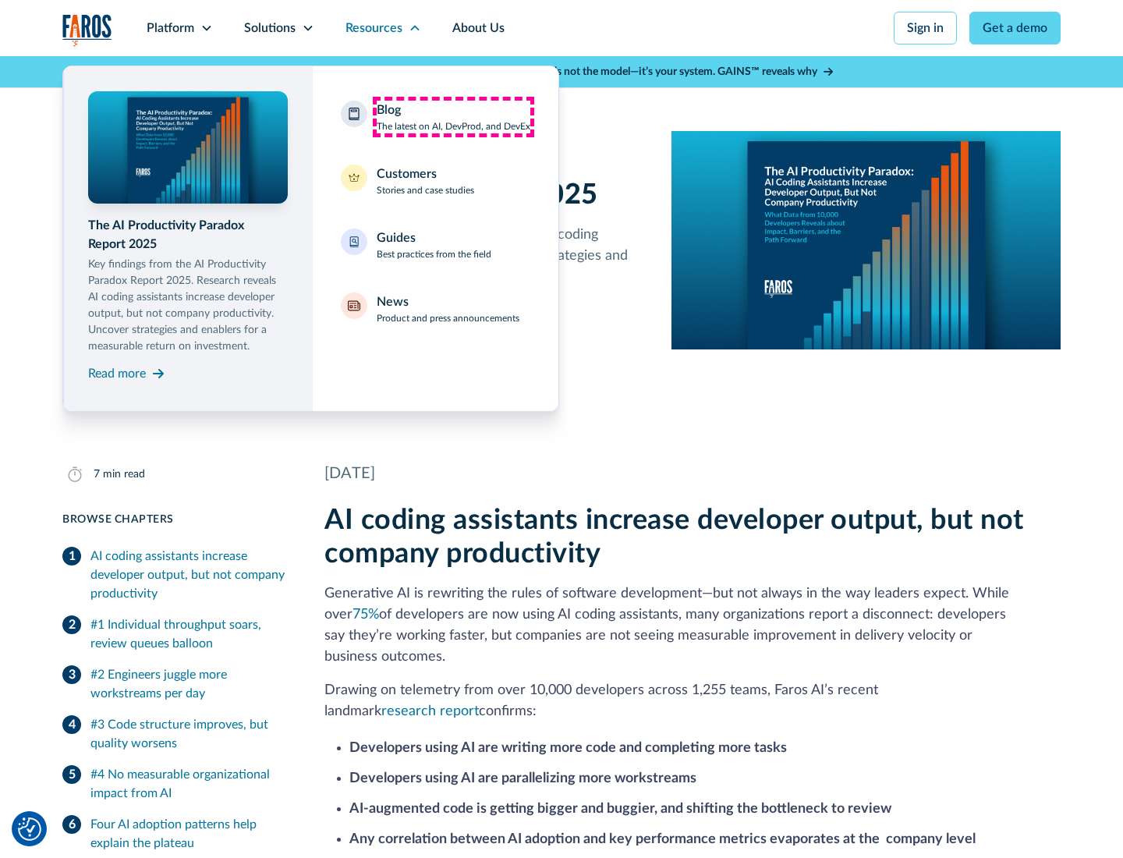
click at [453, 117] on div "Blog The latest on AI, DevProd, and DevEx" at bounding box center [454, 117] width 154 height 33
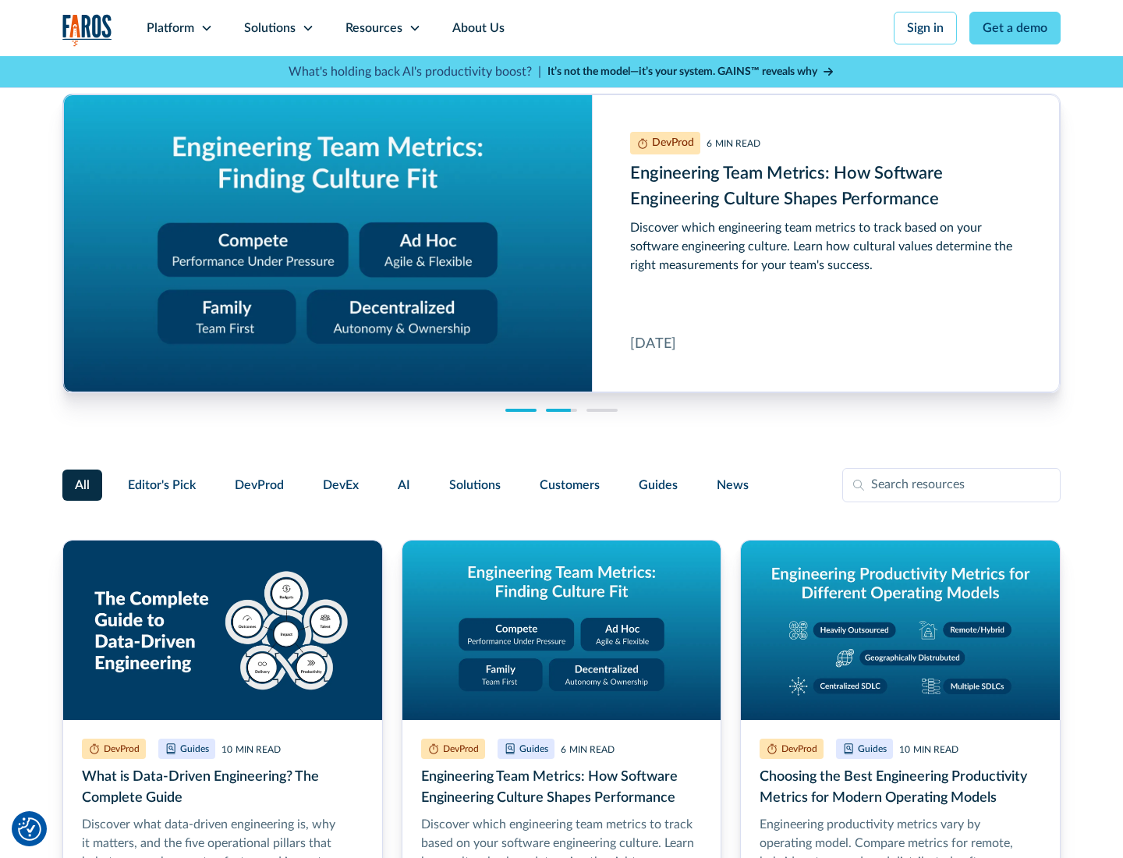
click at [1015, 28] on link "Get a demo" at bounding box center [1014, 28] width 91 height 33
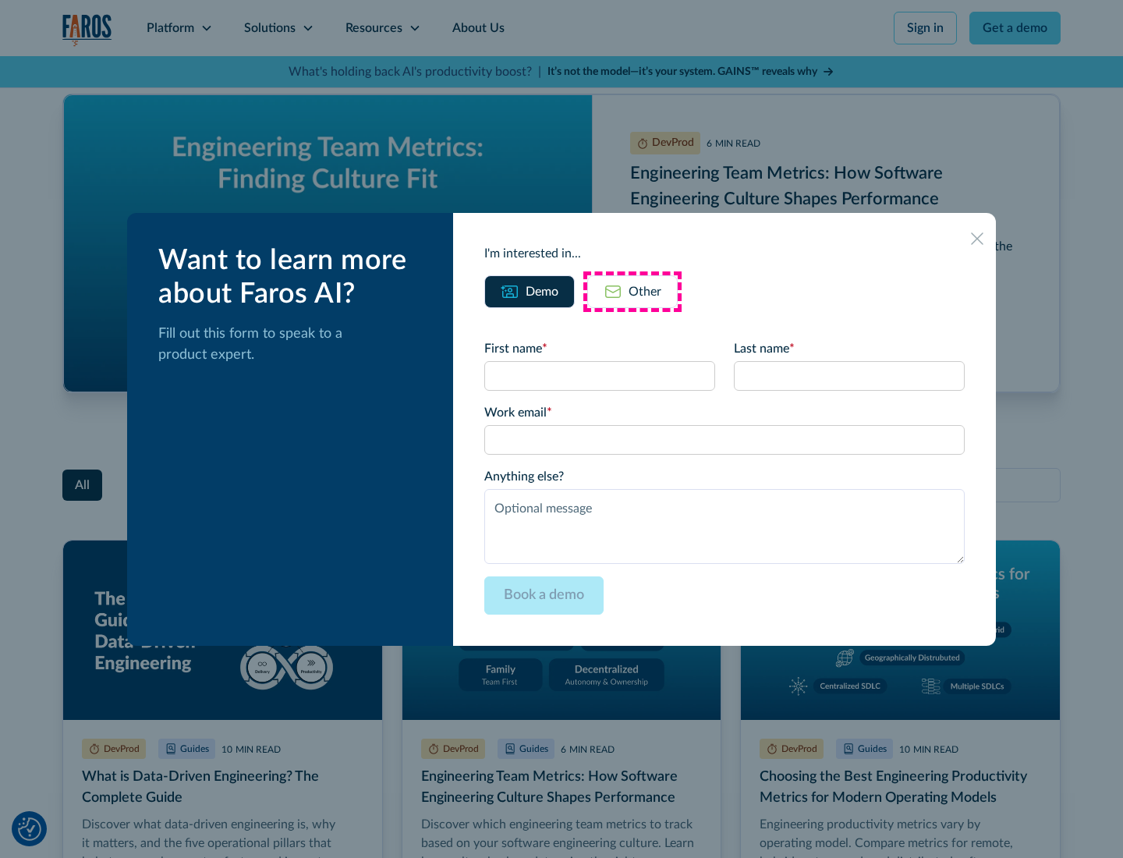
click at [633, 291] on div "Other" at bounding box center [645, 291] width 33 height 19
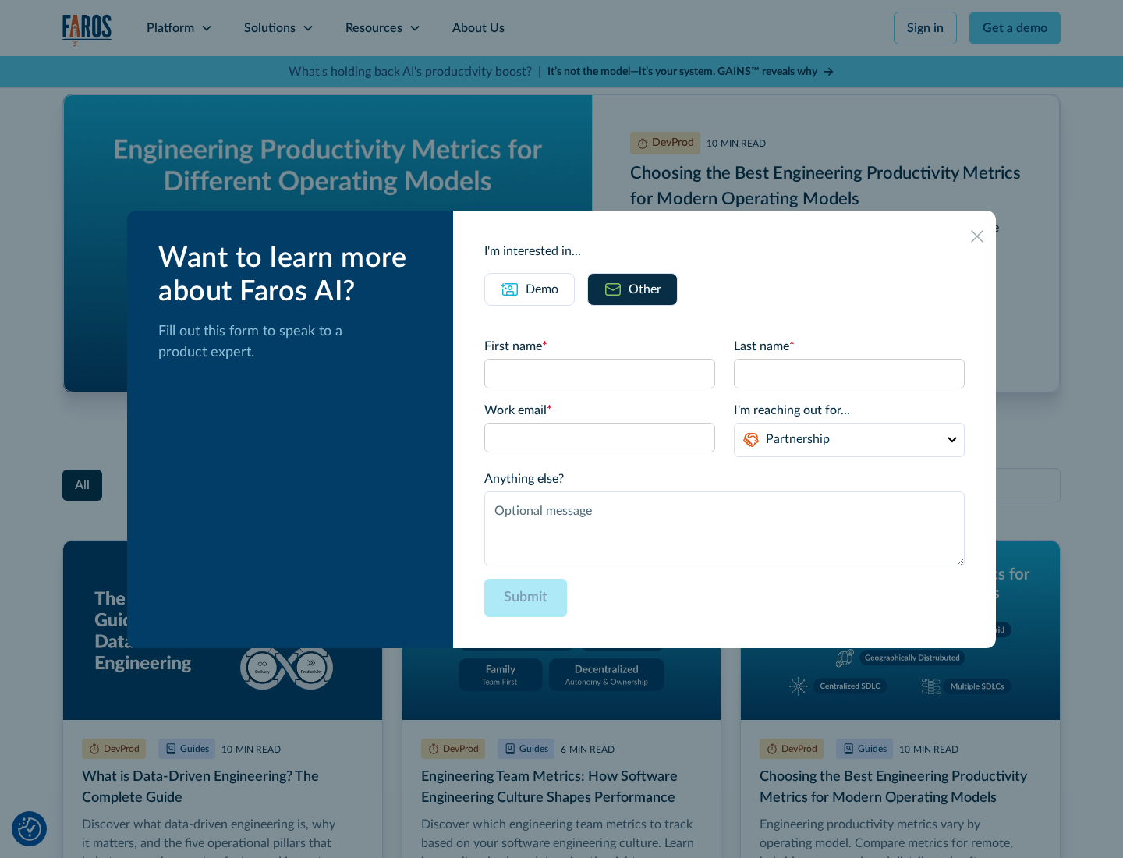
click at [977, 236] on icon at bounding box center [977, 236] width 12 height 12
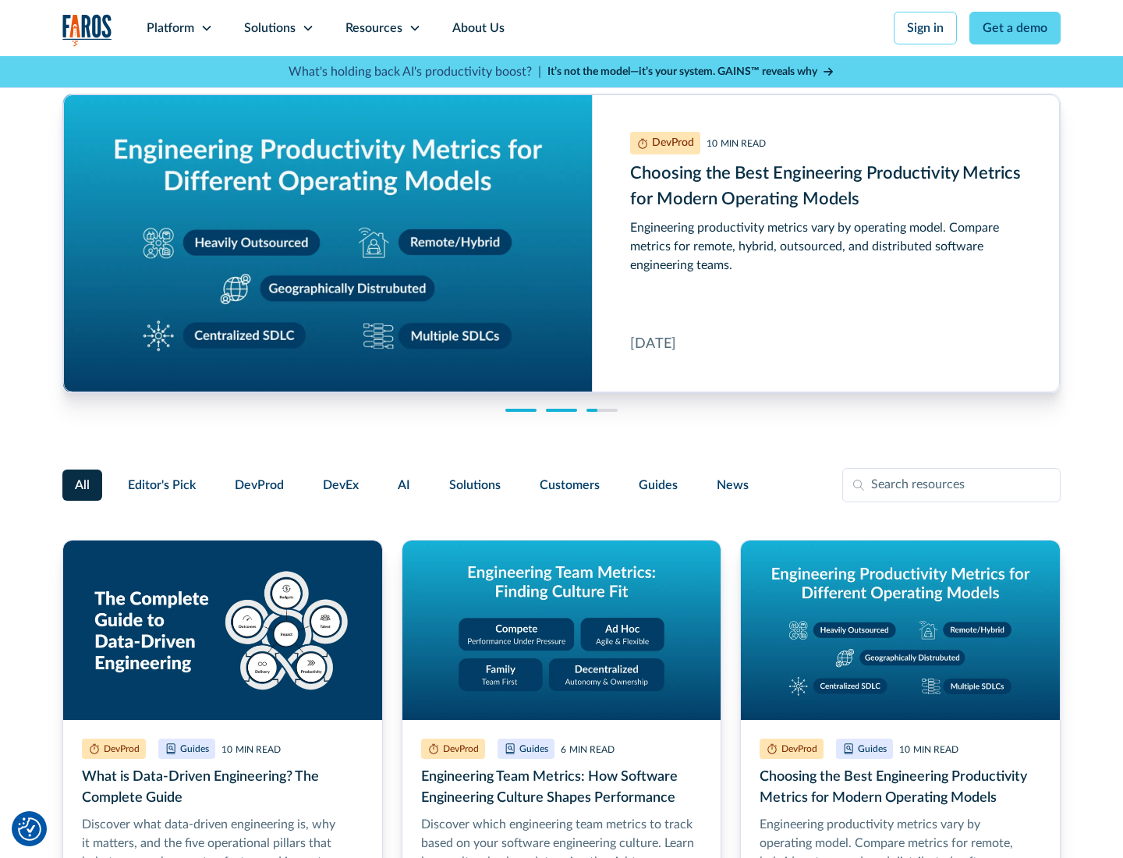
click at [477, 28] on link "About Us" at bounding box center [478, 28] width 83 height 56
